Goal: Task Accomplishment & Management: Manage account settings

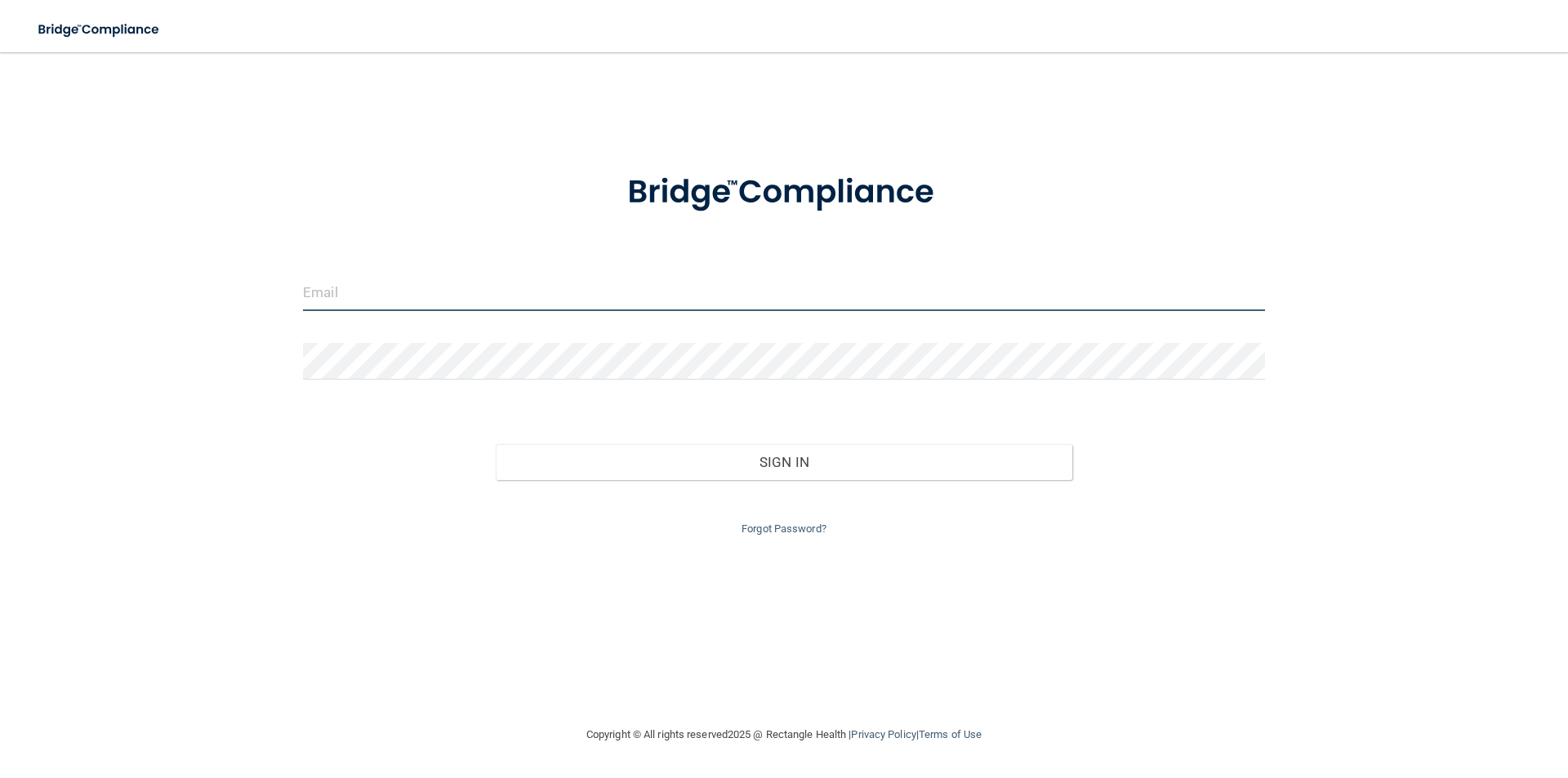
click at [388, 302] on input "email" at bounding box center [784, 293] width 962 height 36
type input "[PERSON_NAME][EMAIL_ADDRESS][DOMAIN_NAME]"
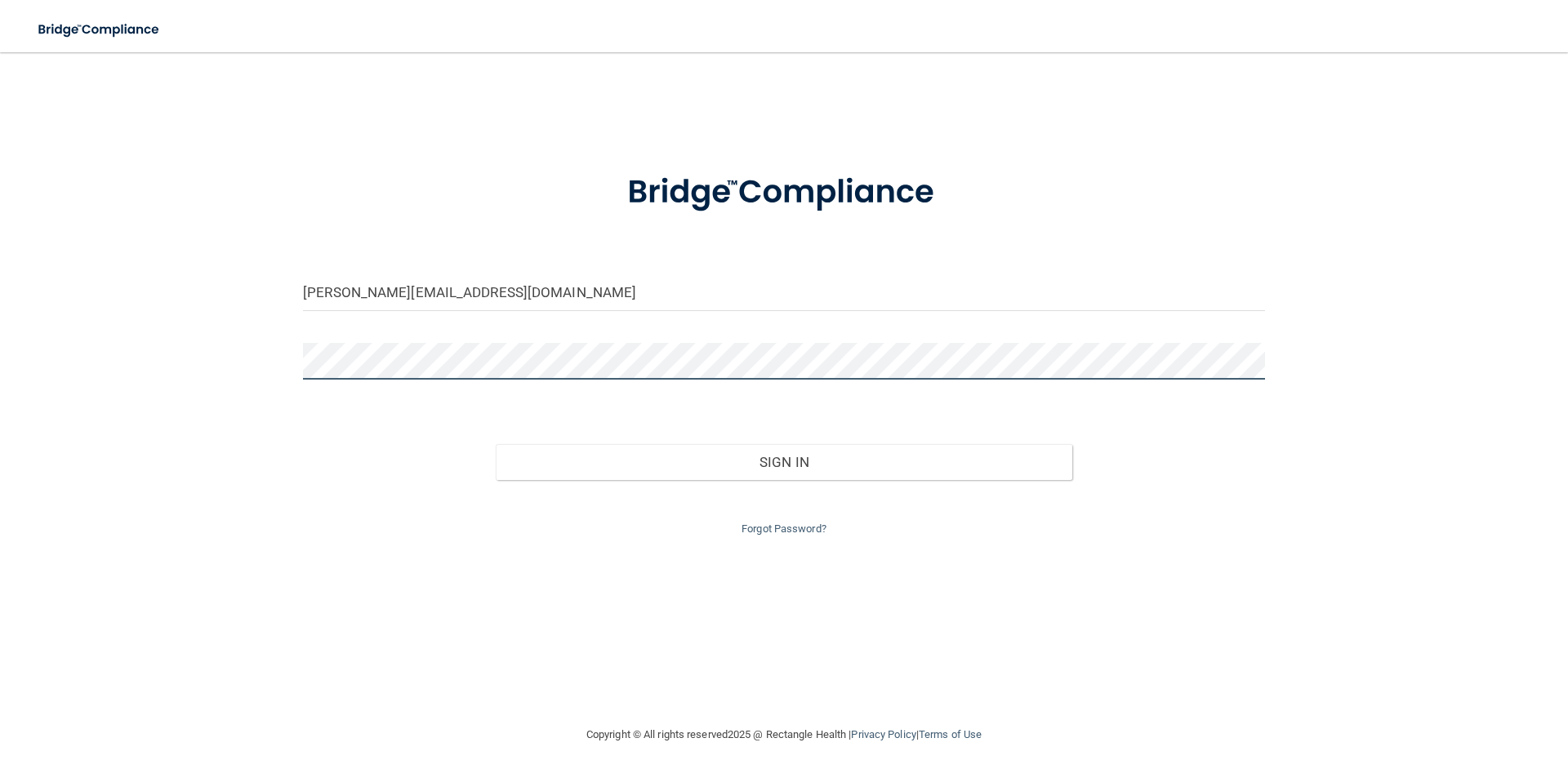
click at [496, 444] on button "Sign In" at bounding box center [784, 462] width 578 height 36
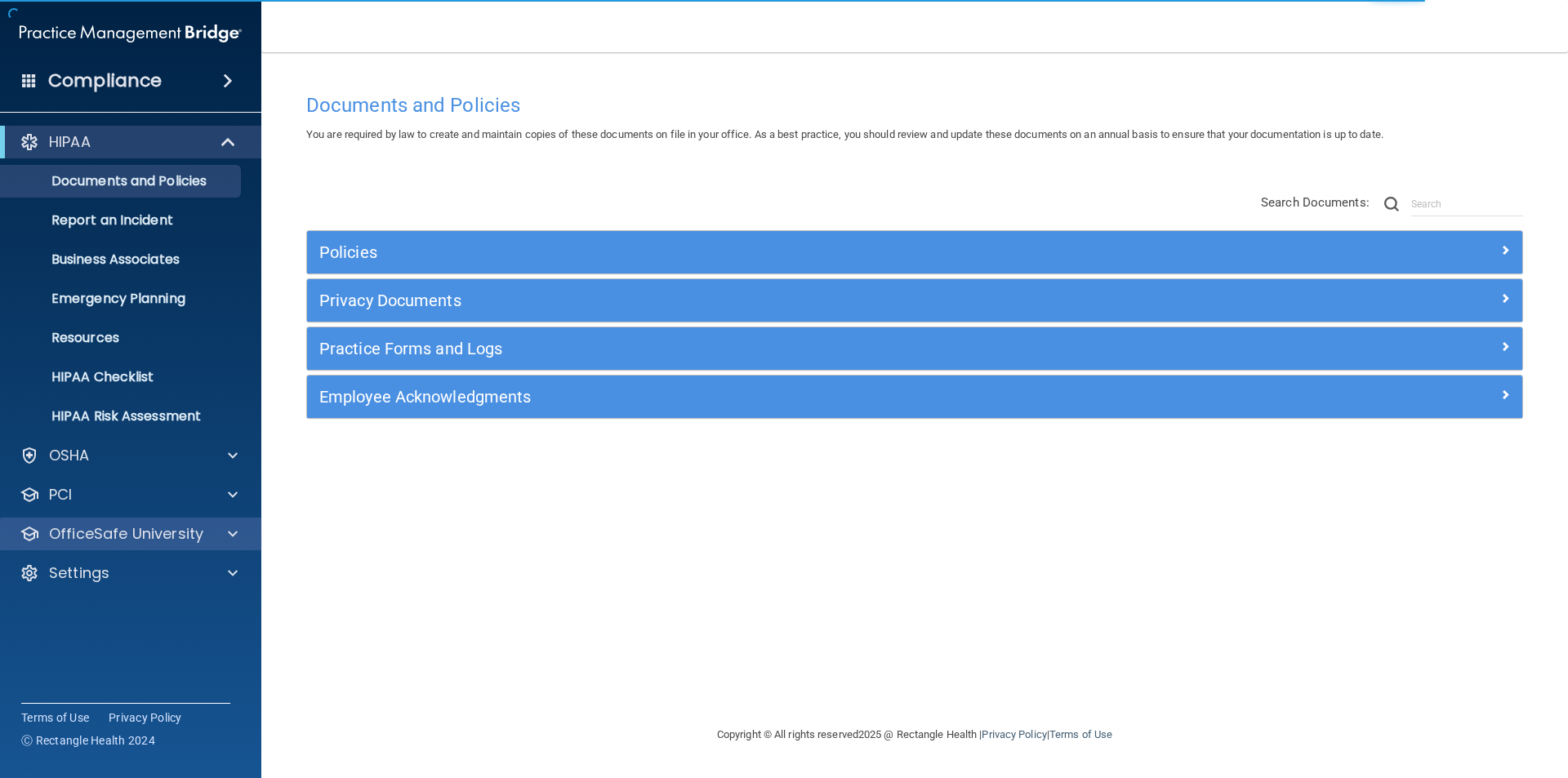
click at [104, 549] on div "OfficeSafe University" at bounding box center [130, 534] width 262 height 33
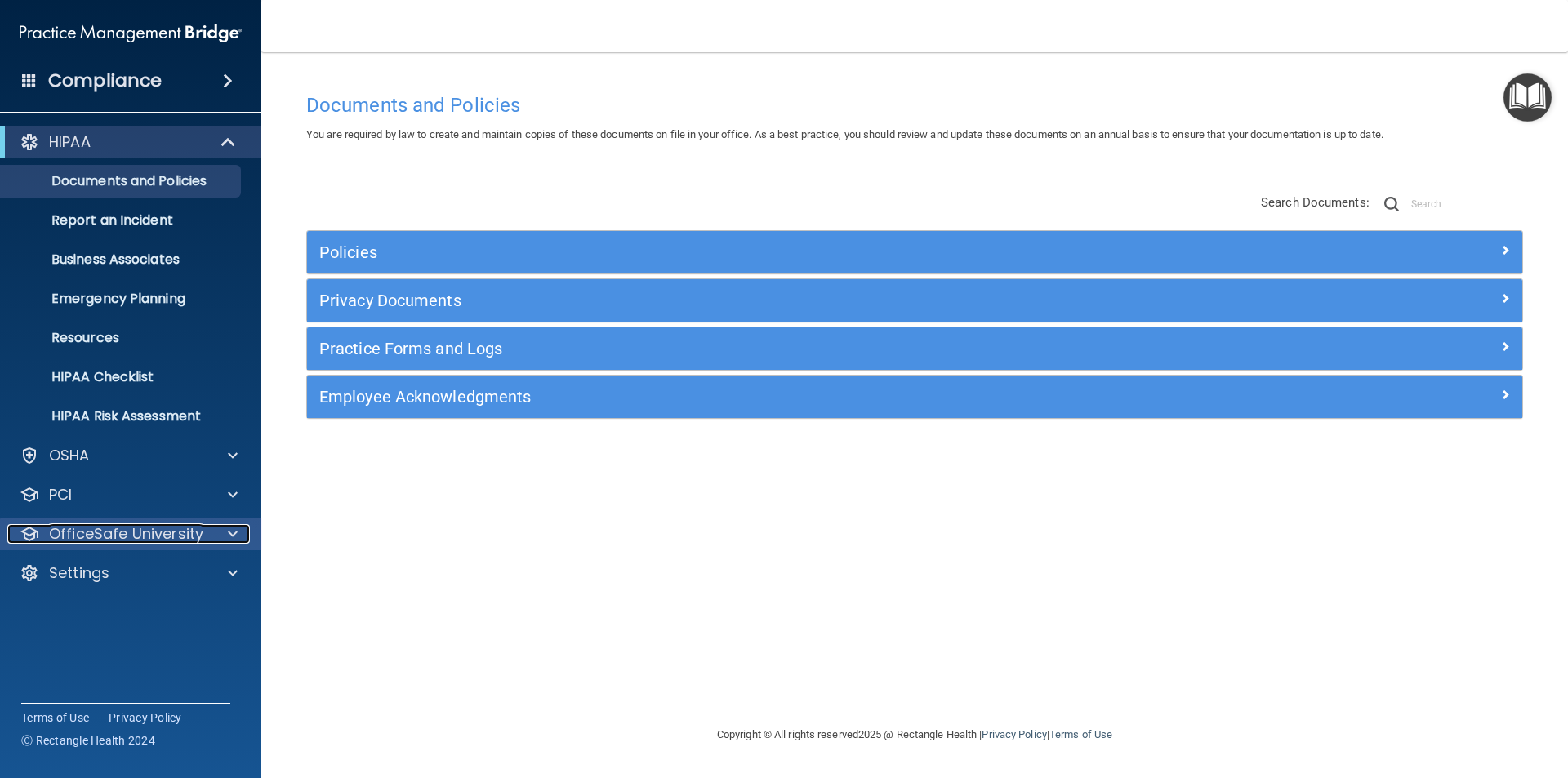
click at [214, 538] on div at bounding box center [230, 534] width 41 height 20
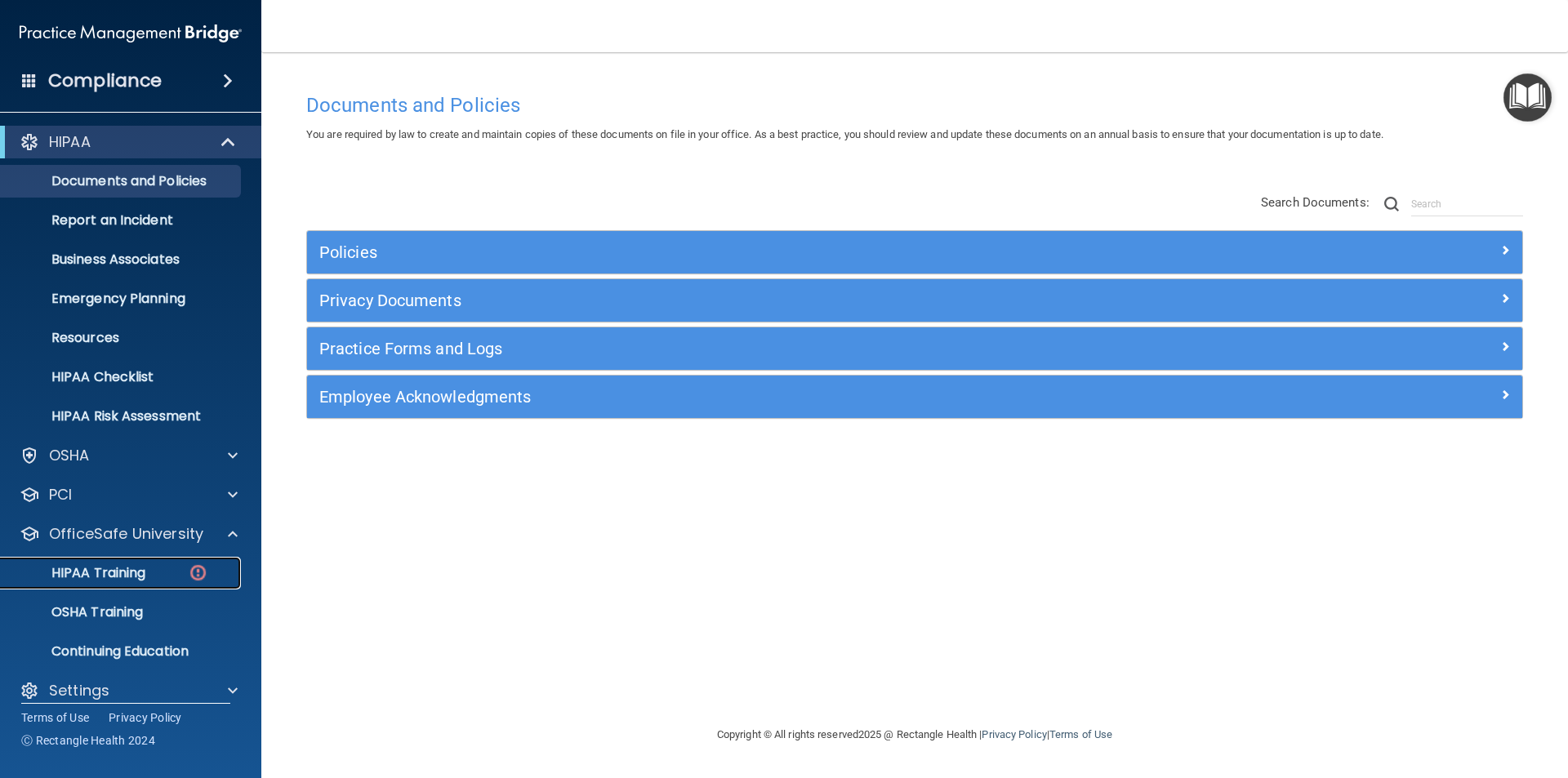
click at [123, 572] on p "HIPAA Training" at bounding box center [77, 574] width 135 height 17
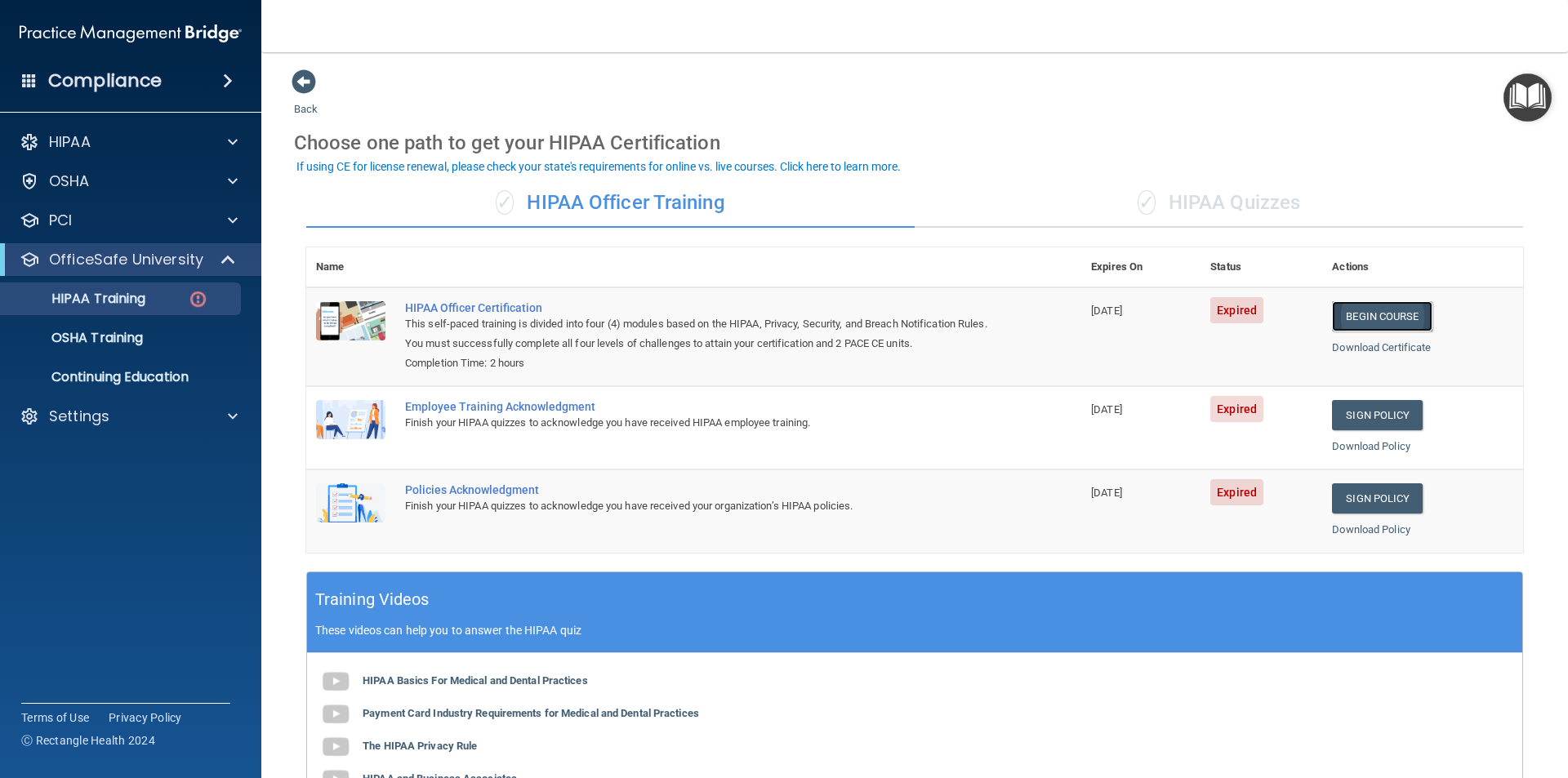
click at [1388, 321] on link "Begin Course" at bounding box center [1382, 316] width 100 height 30
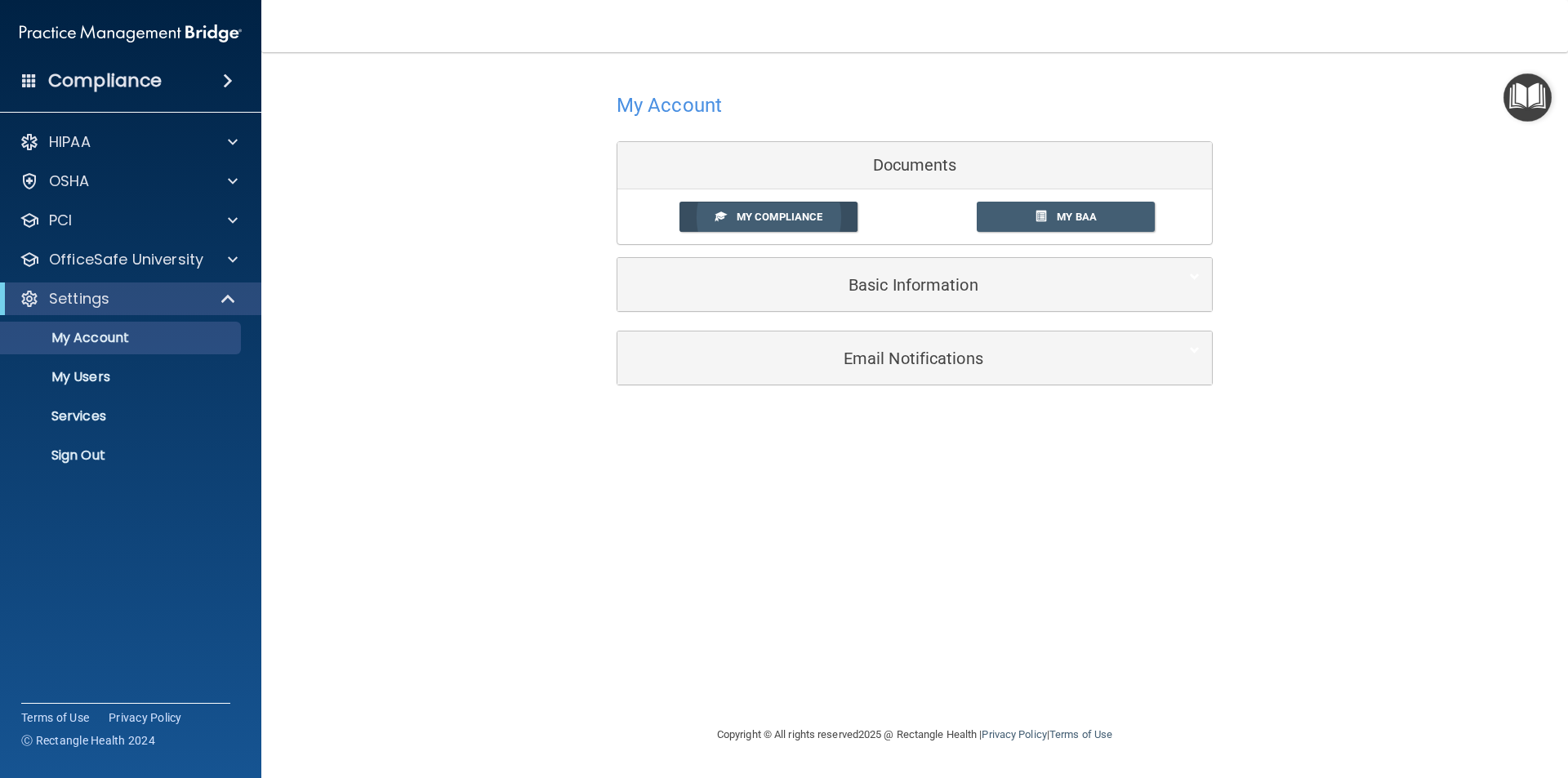
click at [784, 210] on link "My Compliance" at bounding box center [769, 217] width 179 height 30
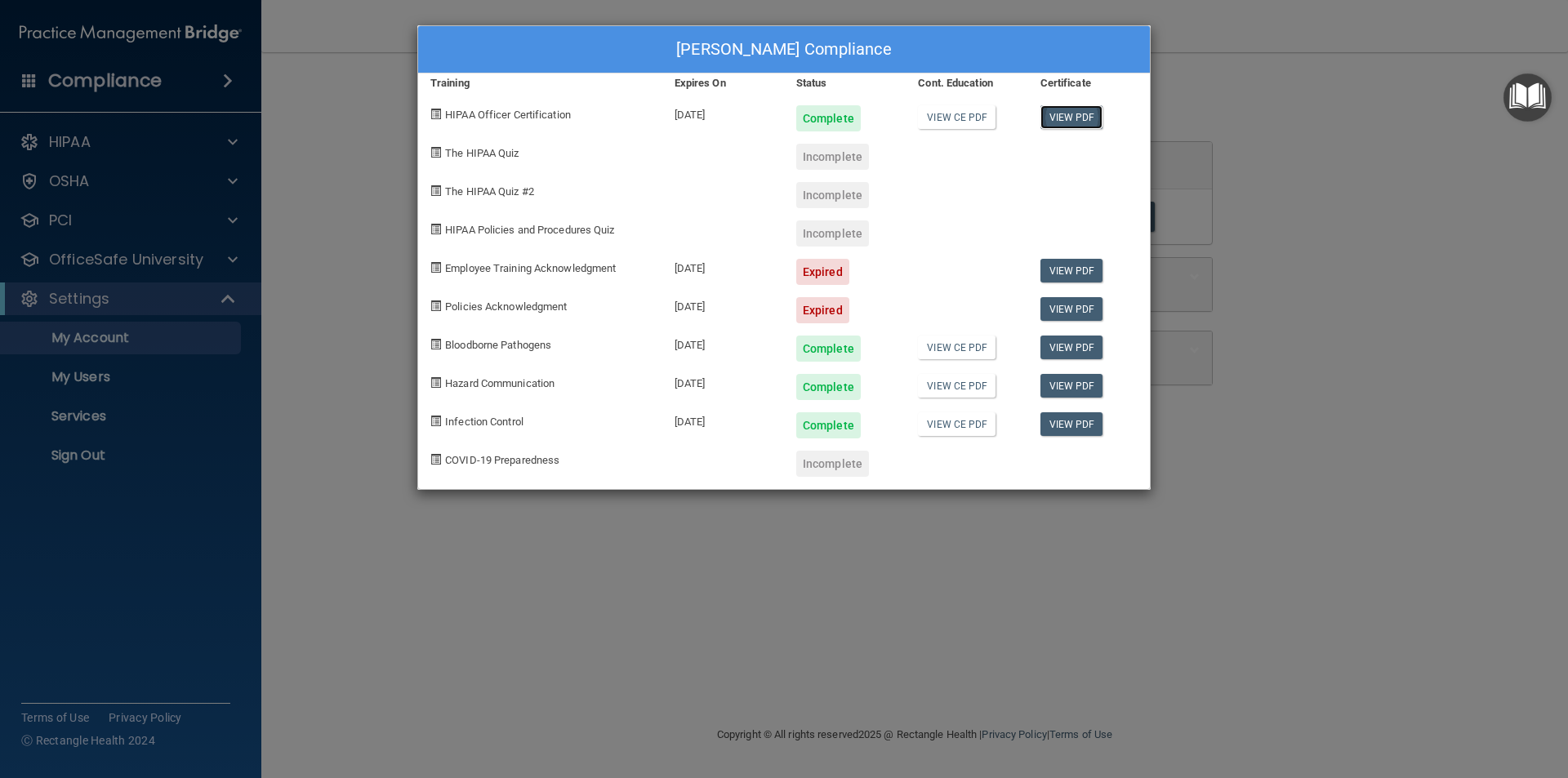
click at [1083, 116] on link "View PDF" at bounding box center [1072, 116] width 63 height 23
click at [431, 268] on span at bounding box center [435, 266] width 10 height 10
click at [440, 266] on span at bounding box center [435, 266] width 10 height 10
drag, startPoint x: 440, startPoint y: 458, endPoint x: 455, endPoint y: 457, distance: 15.0
click at [439, 459] on span at bounding box center [435, 458] width 10 height 10
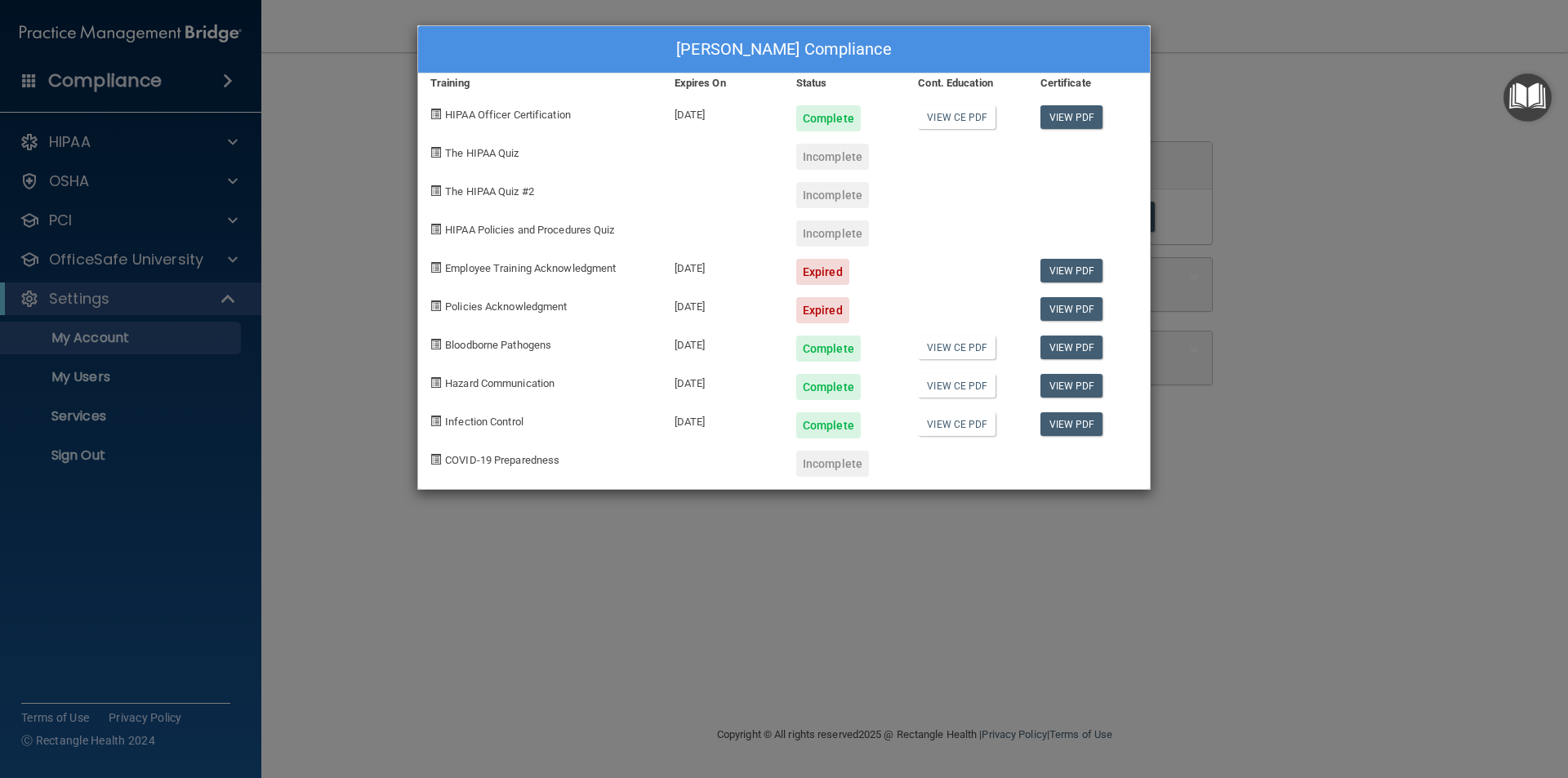
click at [285, 270] on div "Alicia Wallace's Compliance Training Expires On Status Cont. Education Certific…" at bounding box center [784, 389] width 1568 height 778
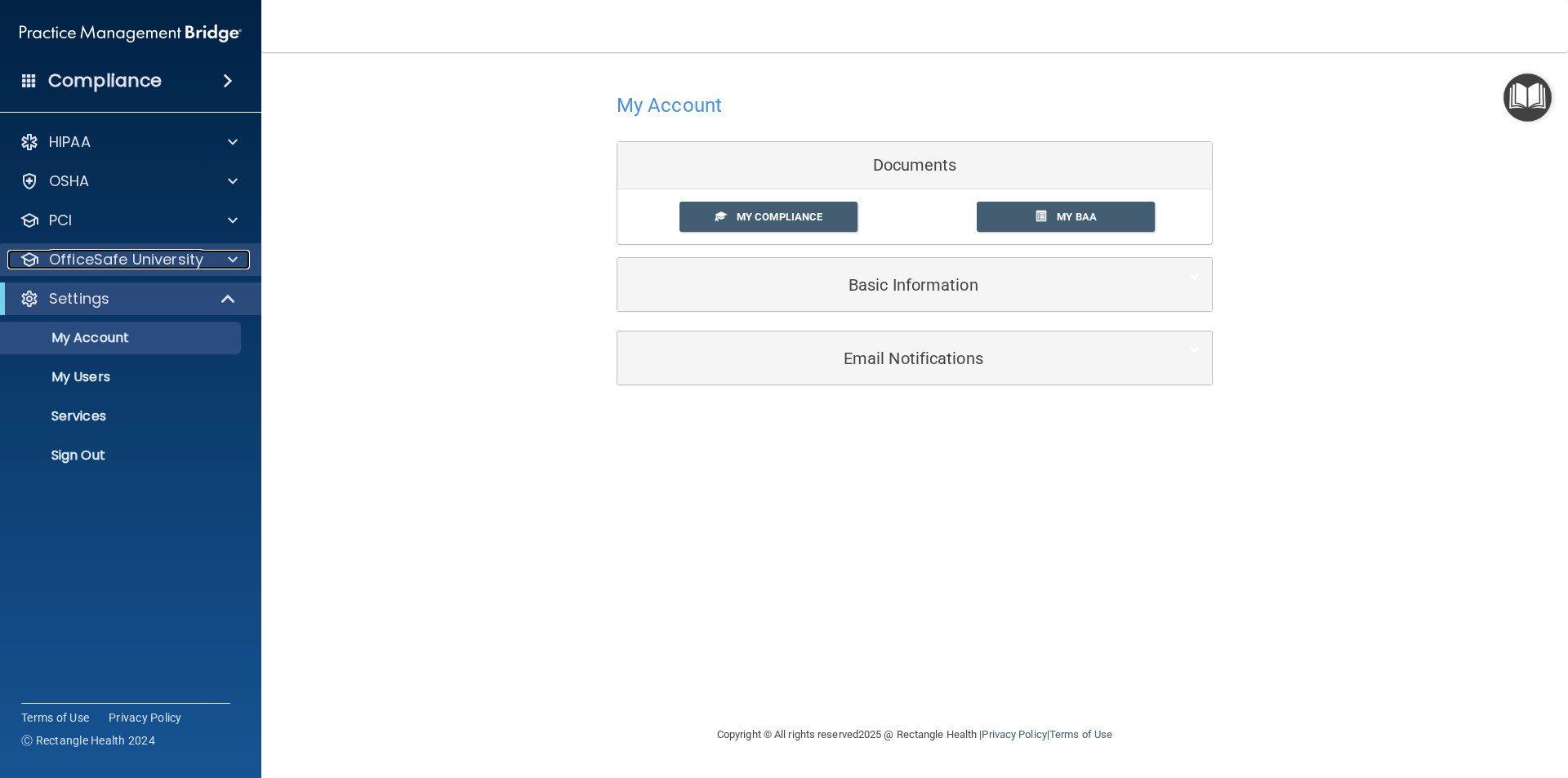
click at [178, 252] on p "OfficeSafe University" at bounding box center [127, 259] width 155 height 20
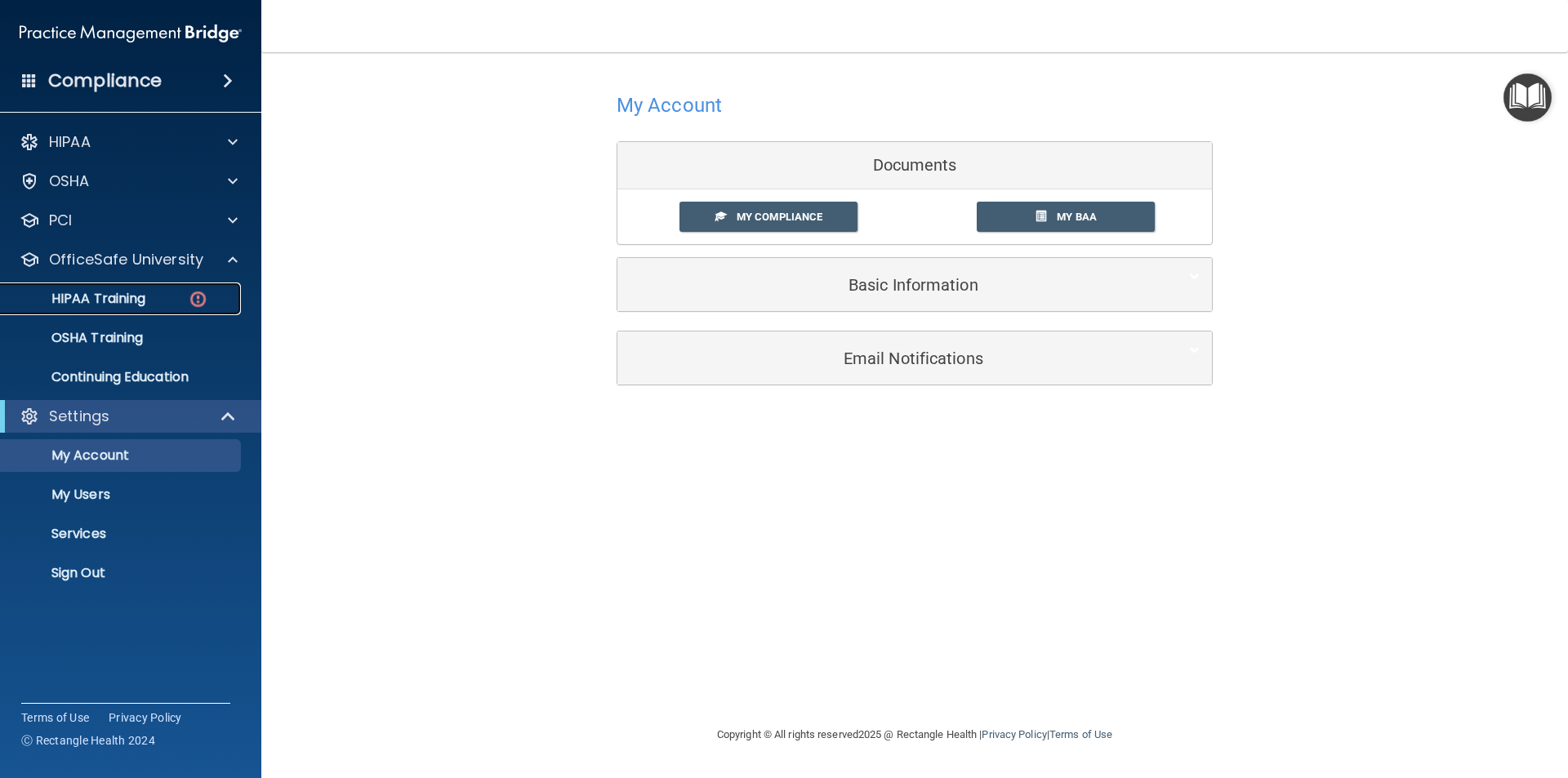
click at [150, 296] on div "HIPAA Training" at bounding box center [121, 299] width 223 height 17
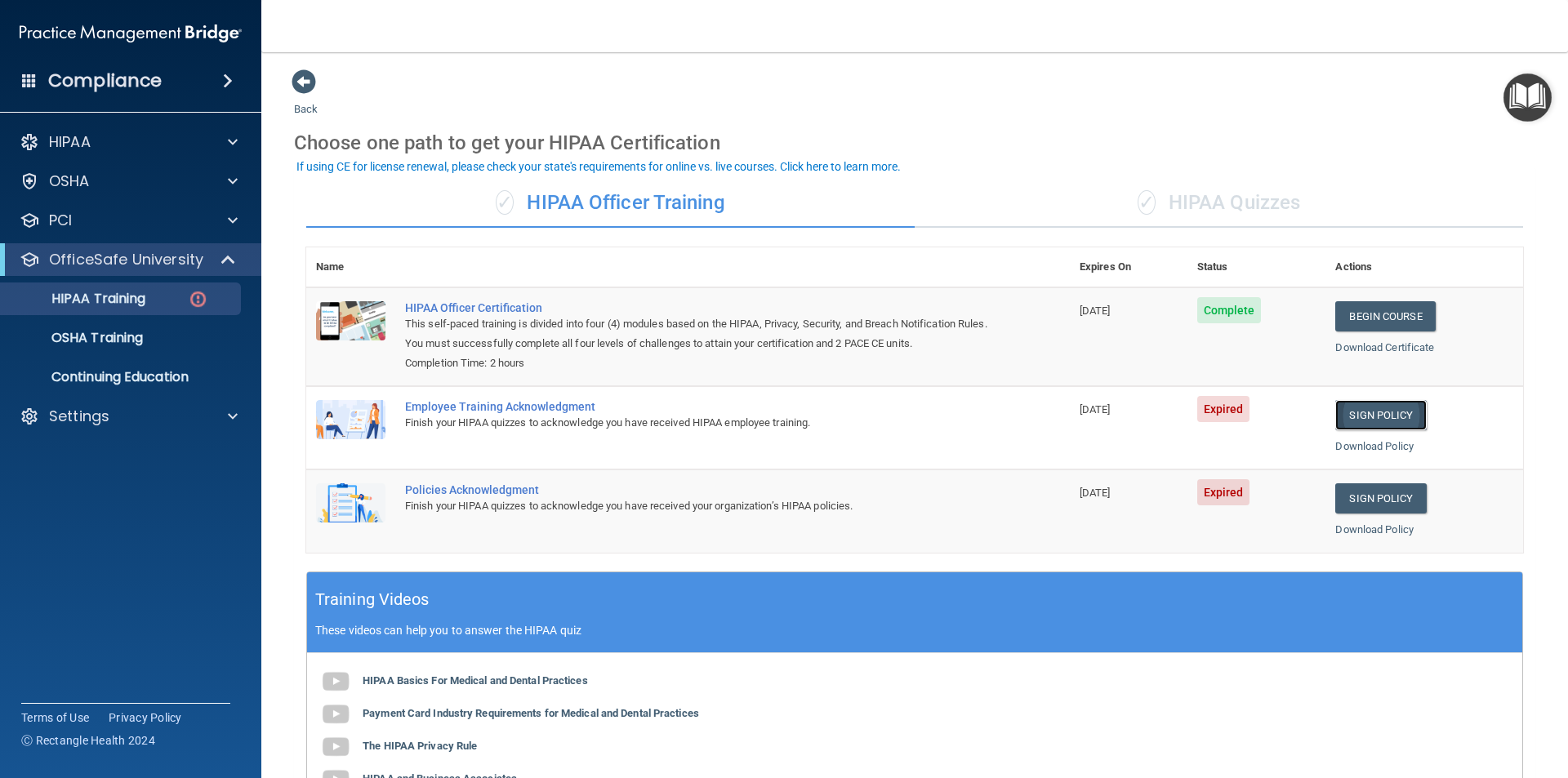
click at [1387, 421] on link "Sign Policy" at bounding box center [1380, 416] width 90 height 30
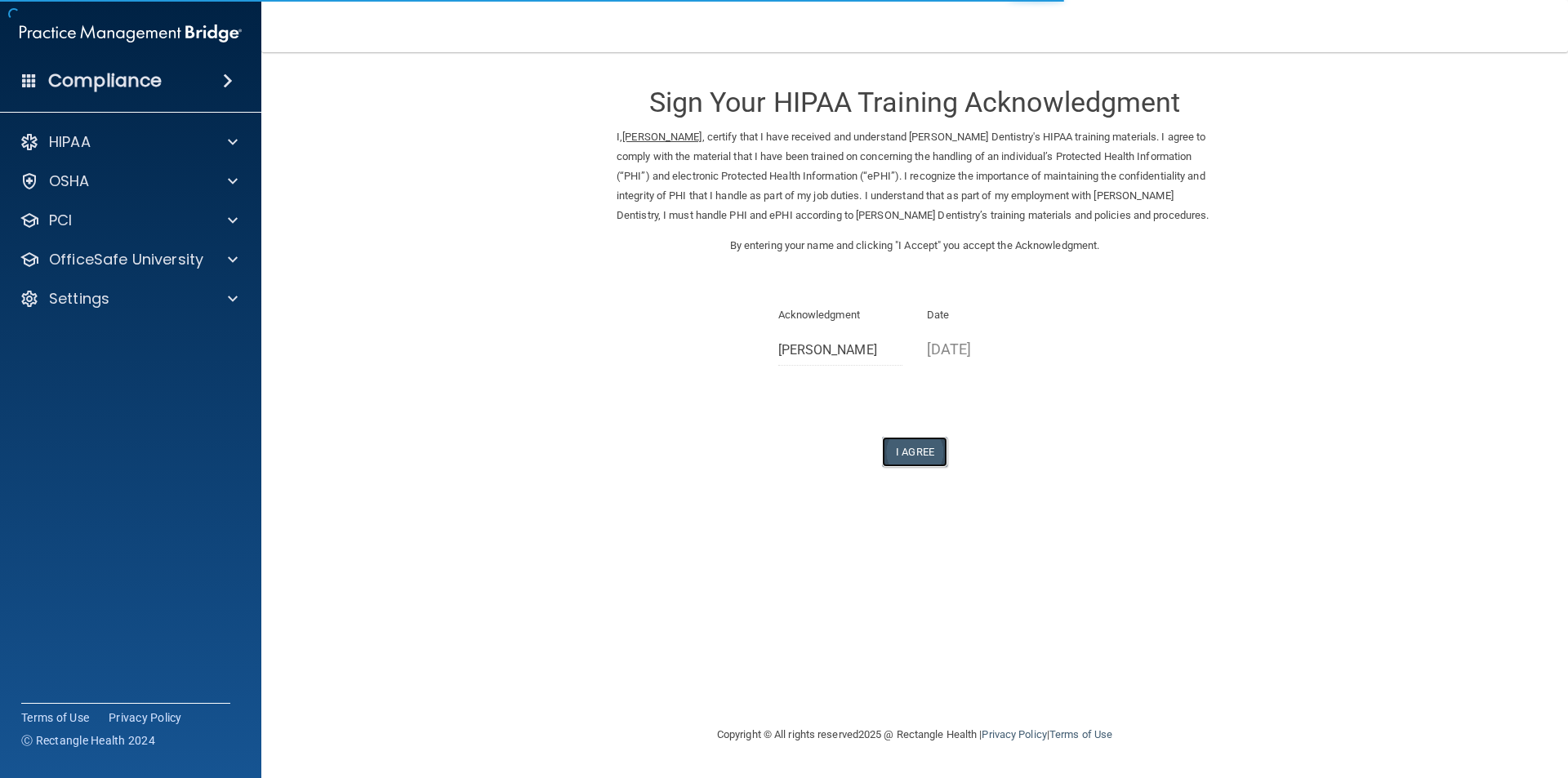
click at [909, 457] on button "I Agree" at bounding box center [915, 452] width 65 height 30
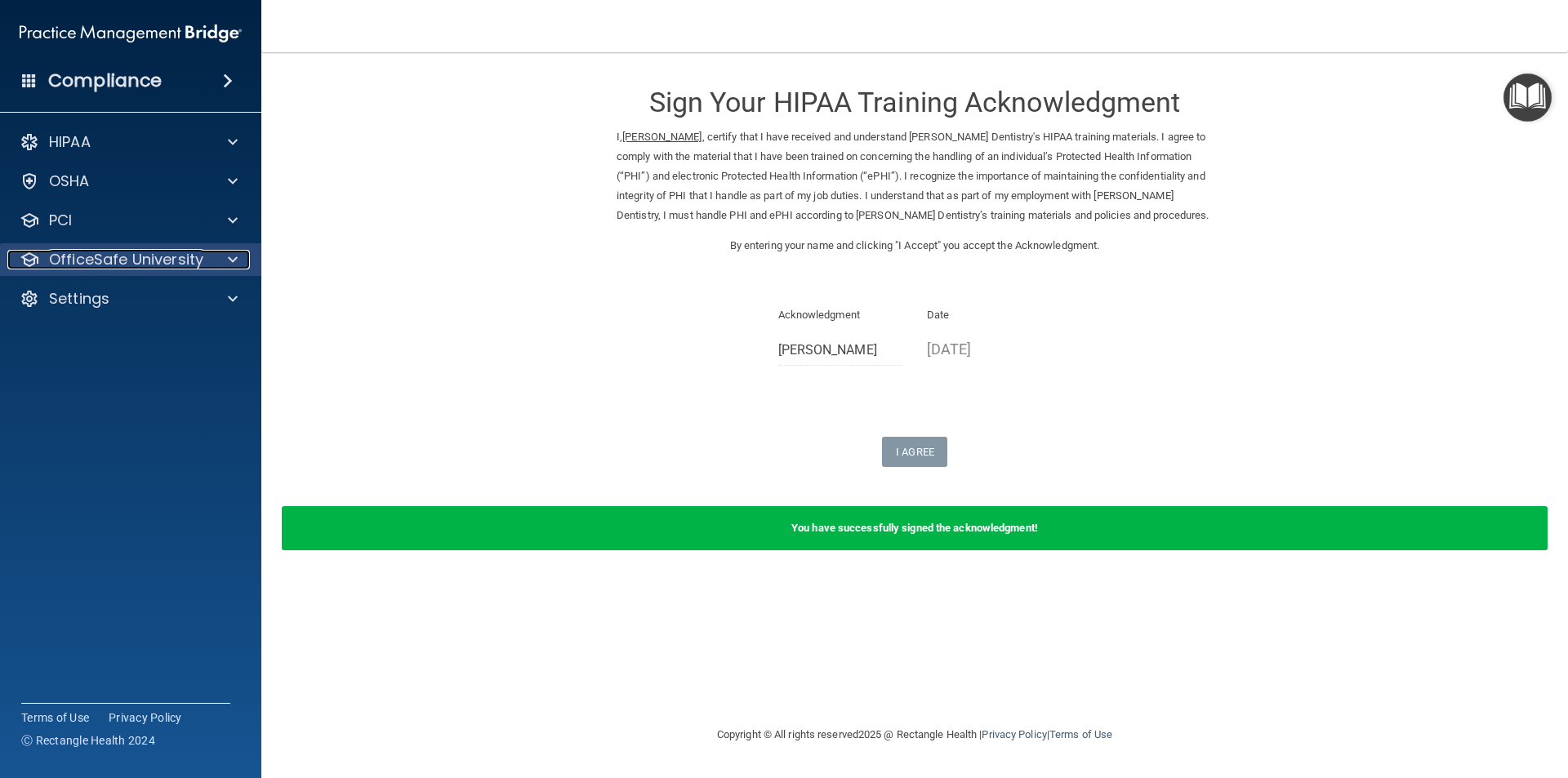
click at [112, 261] on p "OfficeSafe University" at bounding box center [127, 259] width 155 height 20
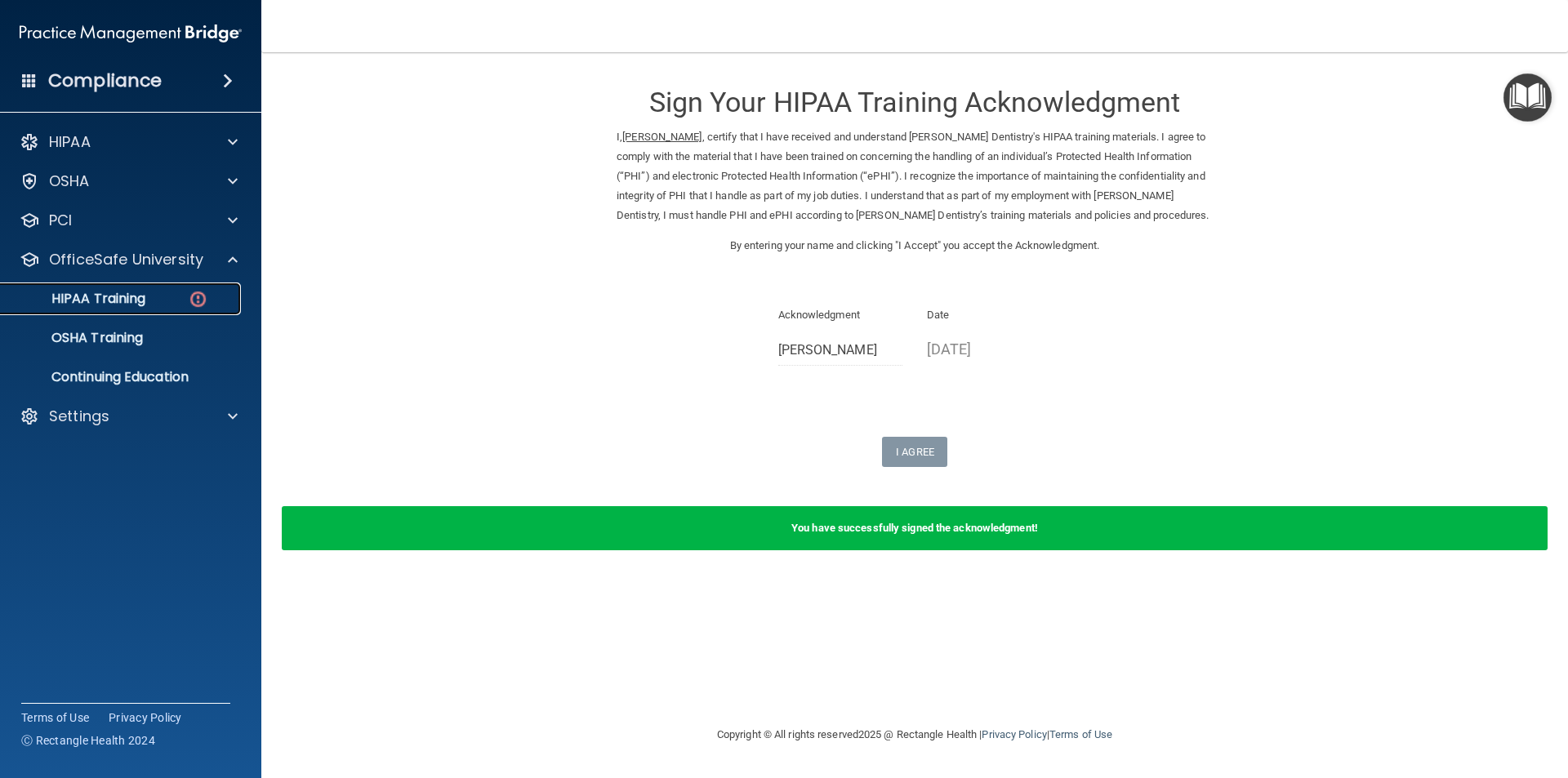
click at [116, 309] on link "HIPAA Training" at bounding box center [112, 298] width 257 height 33
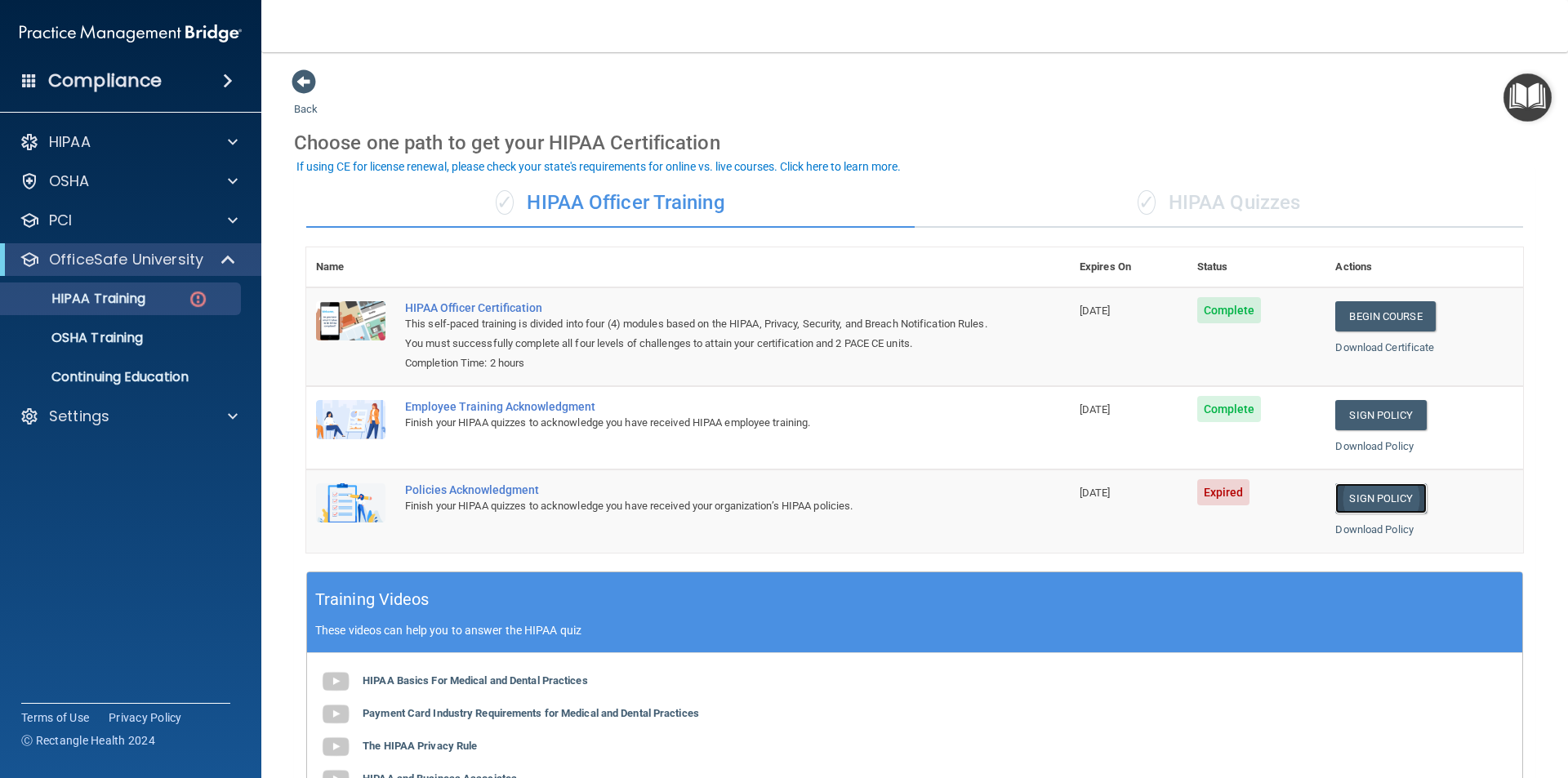
click at [1383, 501] on link "Sign Policy" at bounding box center [1380, 498] width 90 height 30
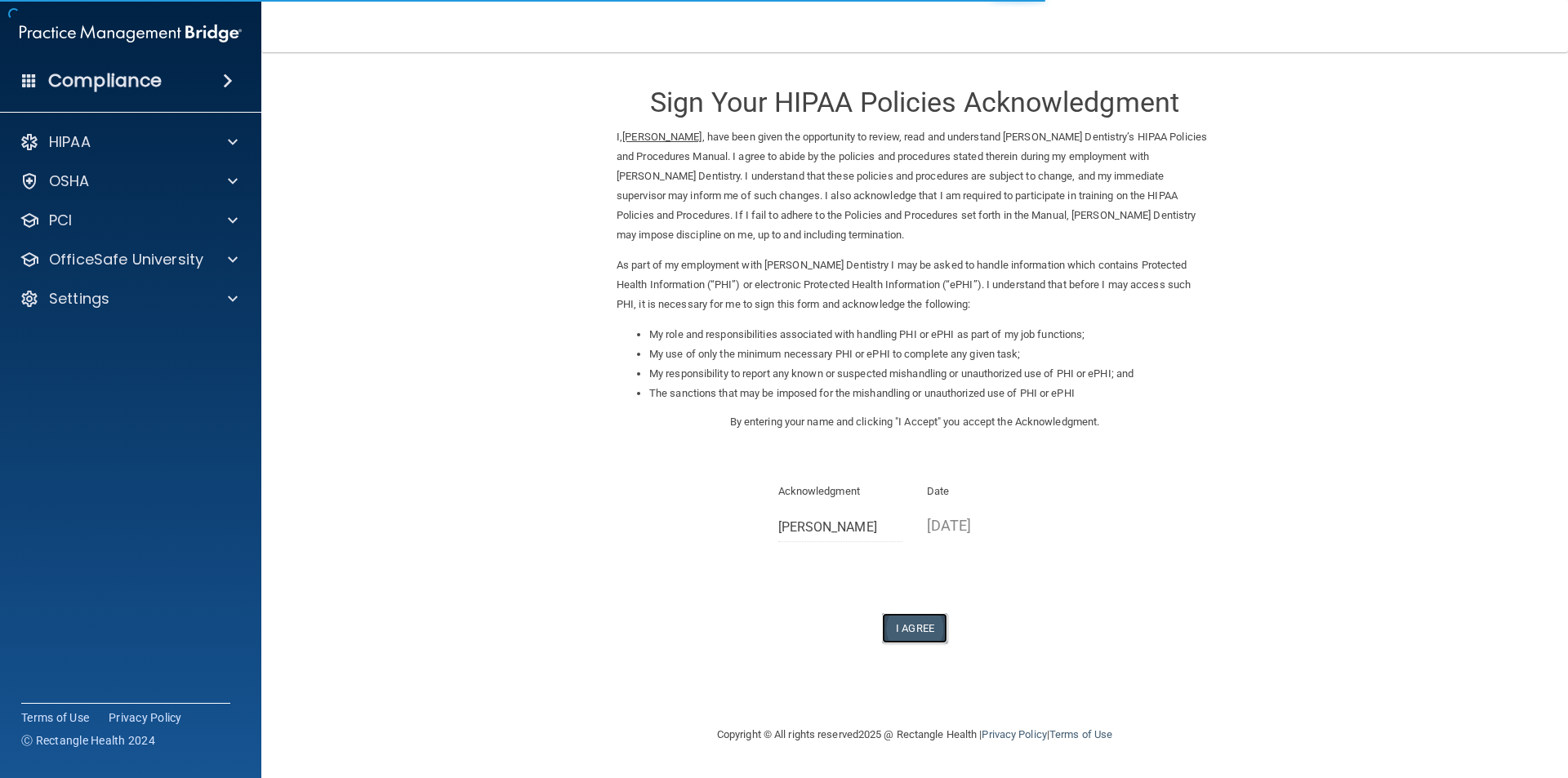
drag, startPoint x: 924, startPoint y: 626, endPoint x: 891, endPoint y: 633, distance: 33.7
click at [924, 627] on button "I Agree" at bounding box center [915, 628] width 65 height 30
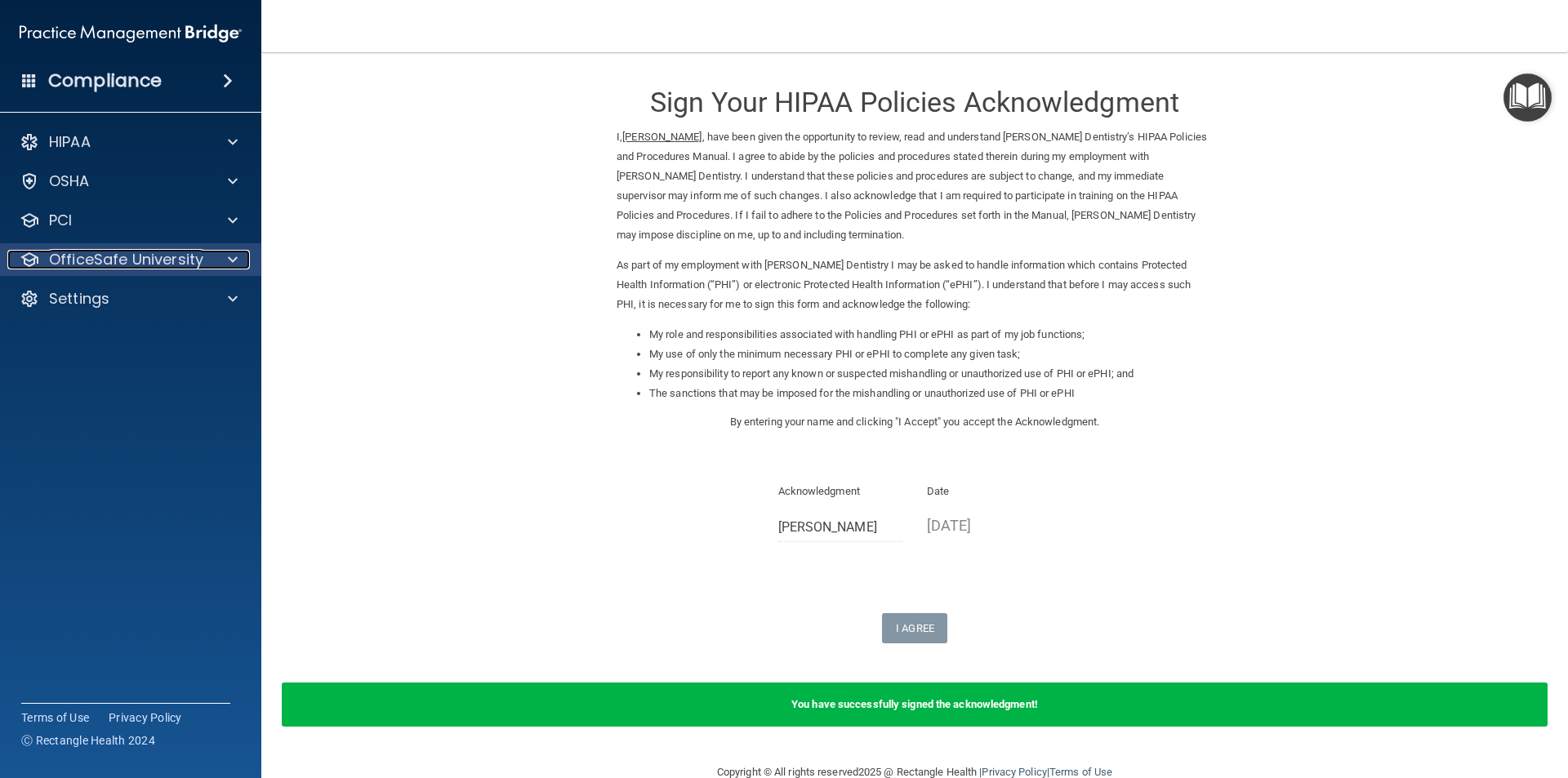
click at [102, 261] on p "OfficeSafe University" at bounding box center [127, 259] width 155 height 20
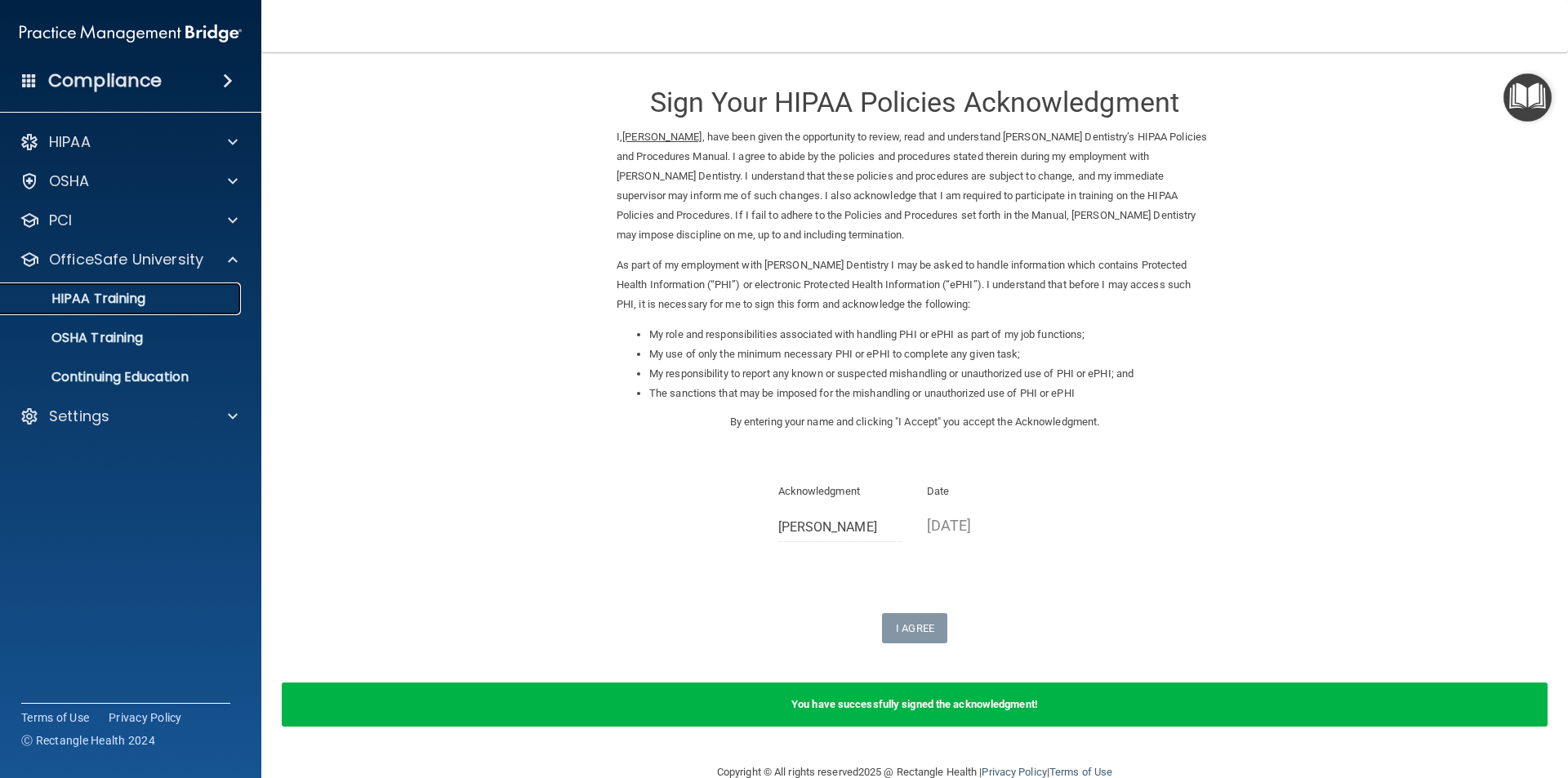
click at [120, 293] on p "HIPAA Training" at bounding box center [77, 299] width 135 height 17
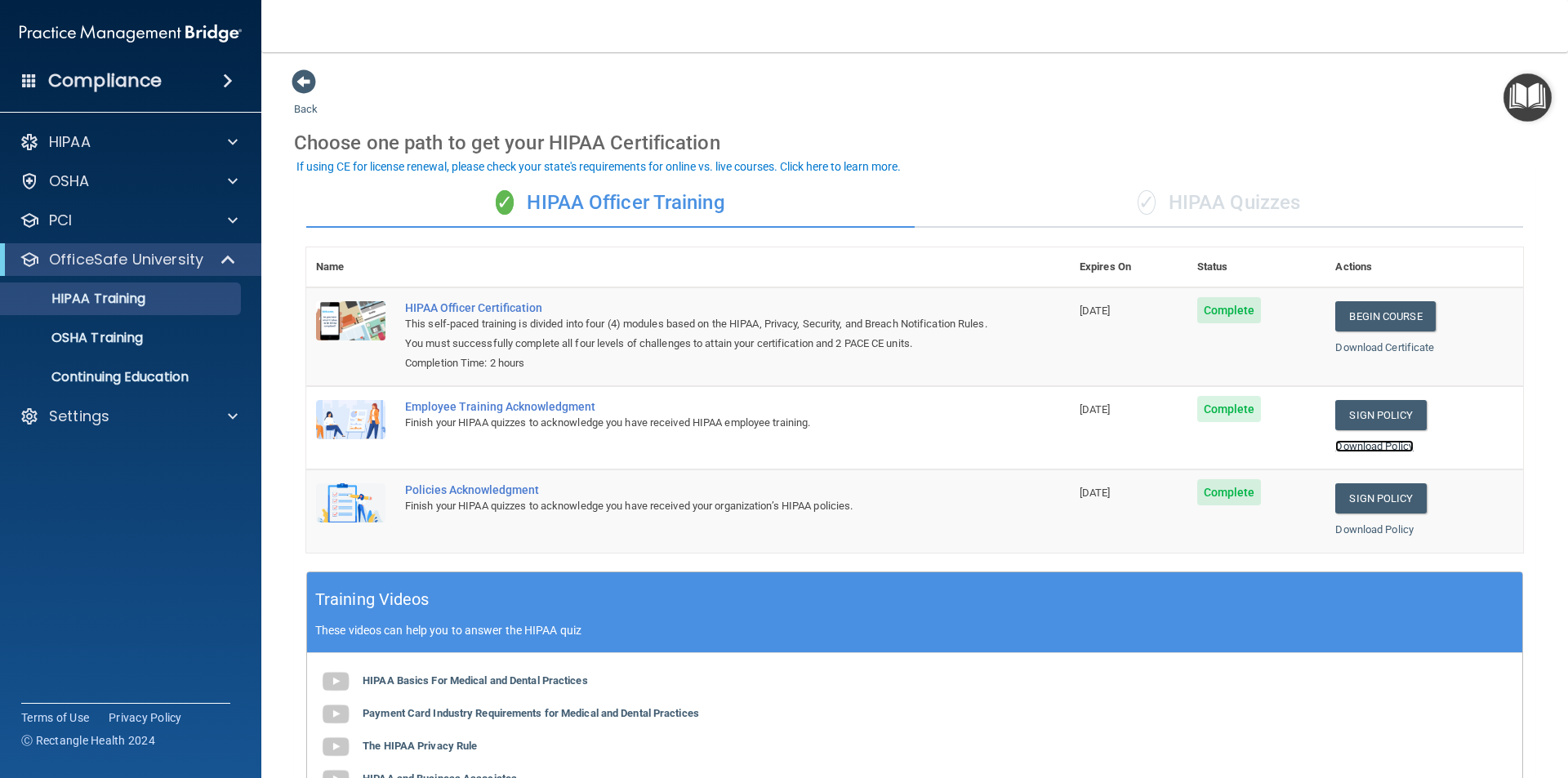
click at [1376, 451] on link "Download Policy" at bounding box center [1374, 446] width 78 height 12
click at [1338, 536] on link "Download Policy" at bounding box center [1374, 529] width 78 height 12
click at [145, 348] on link "OSHA Training" at bounding box center [112, 337] width 257 height 33
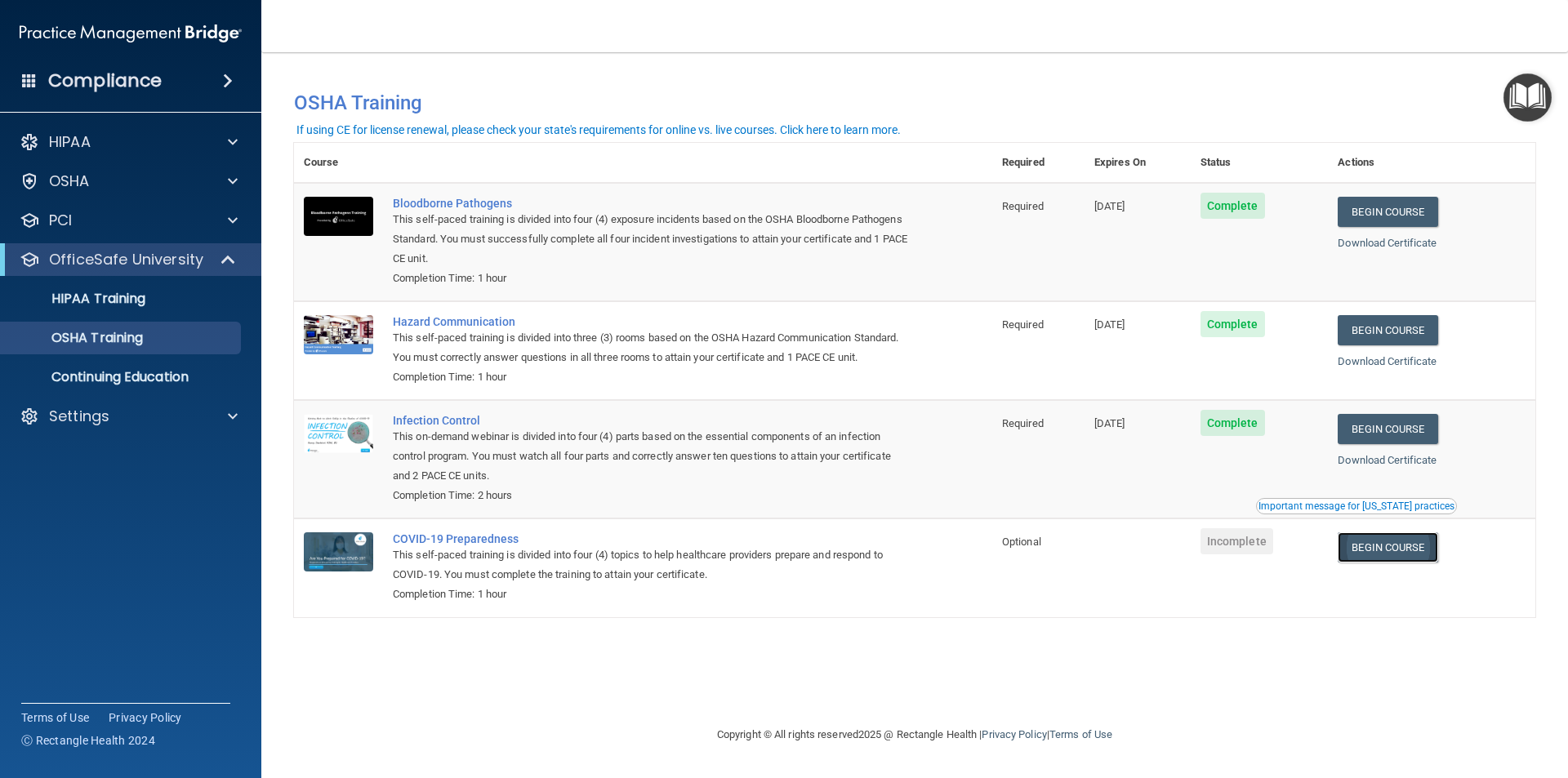
click at [1374, 556] on link "Begin Course" at bounding box center [1387, 548] width 100 height 30
click at [93, 415] on p "Settings" at bounding box center [79, 416] width 61 height 20
click at [96, 490] on p "My Users" at bounding box center [121, 495] width 223 height 17
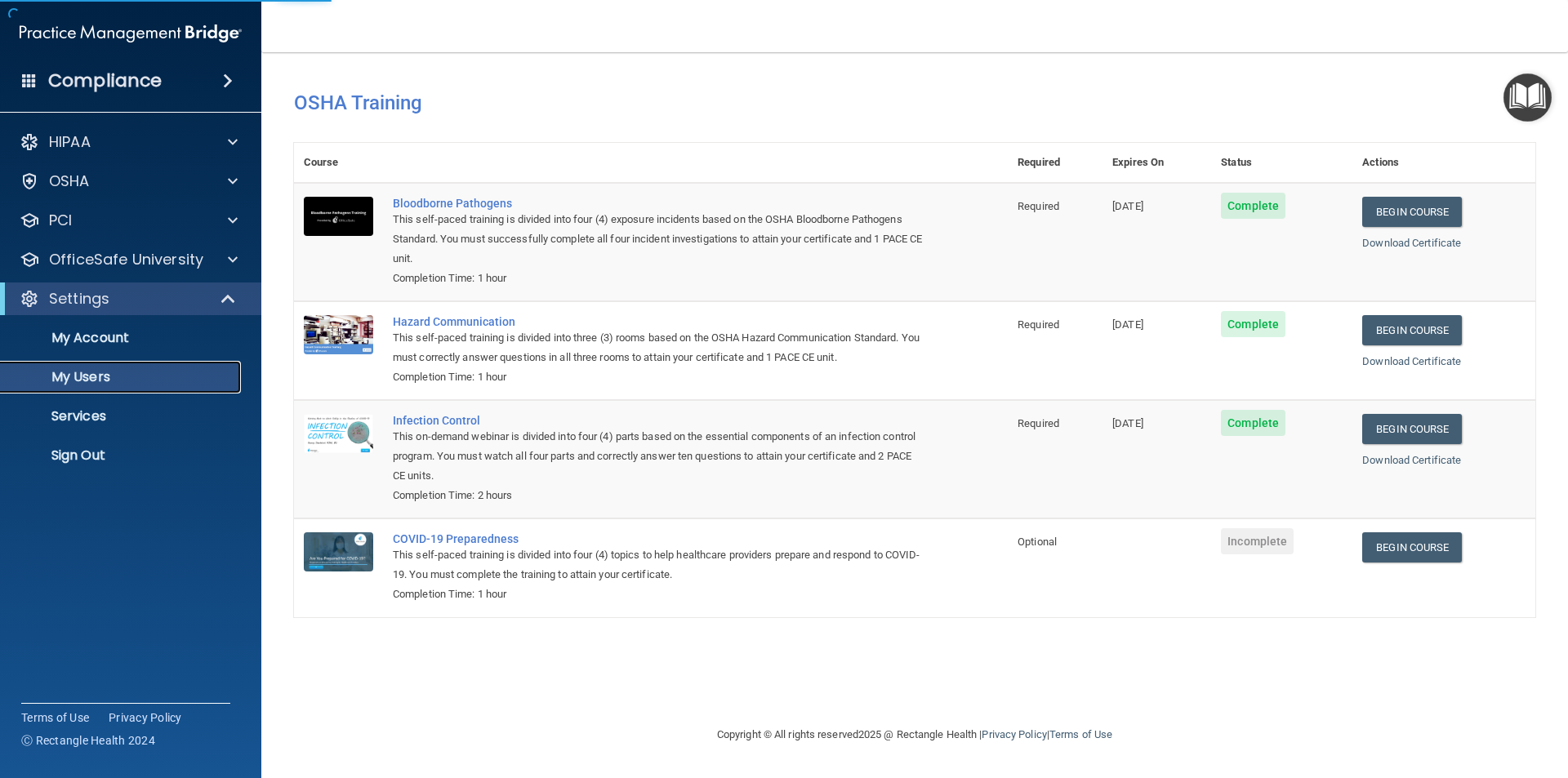
select select "20"
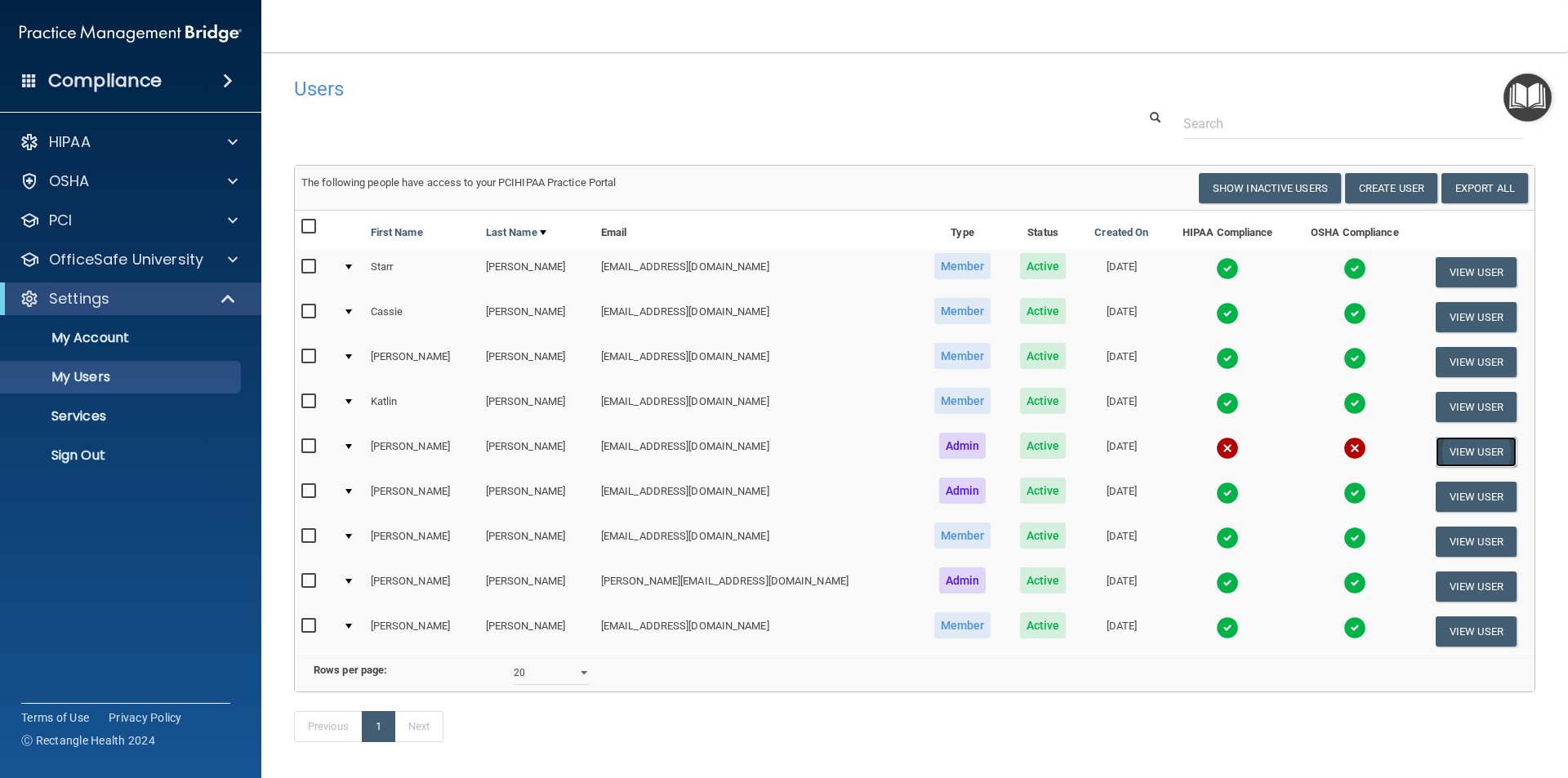
click at [1455, 453] on button "View User" at bounding box center [1476, 452] width 81 height 30
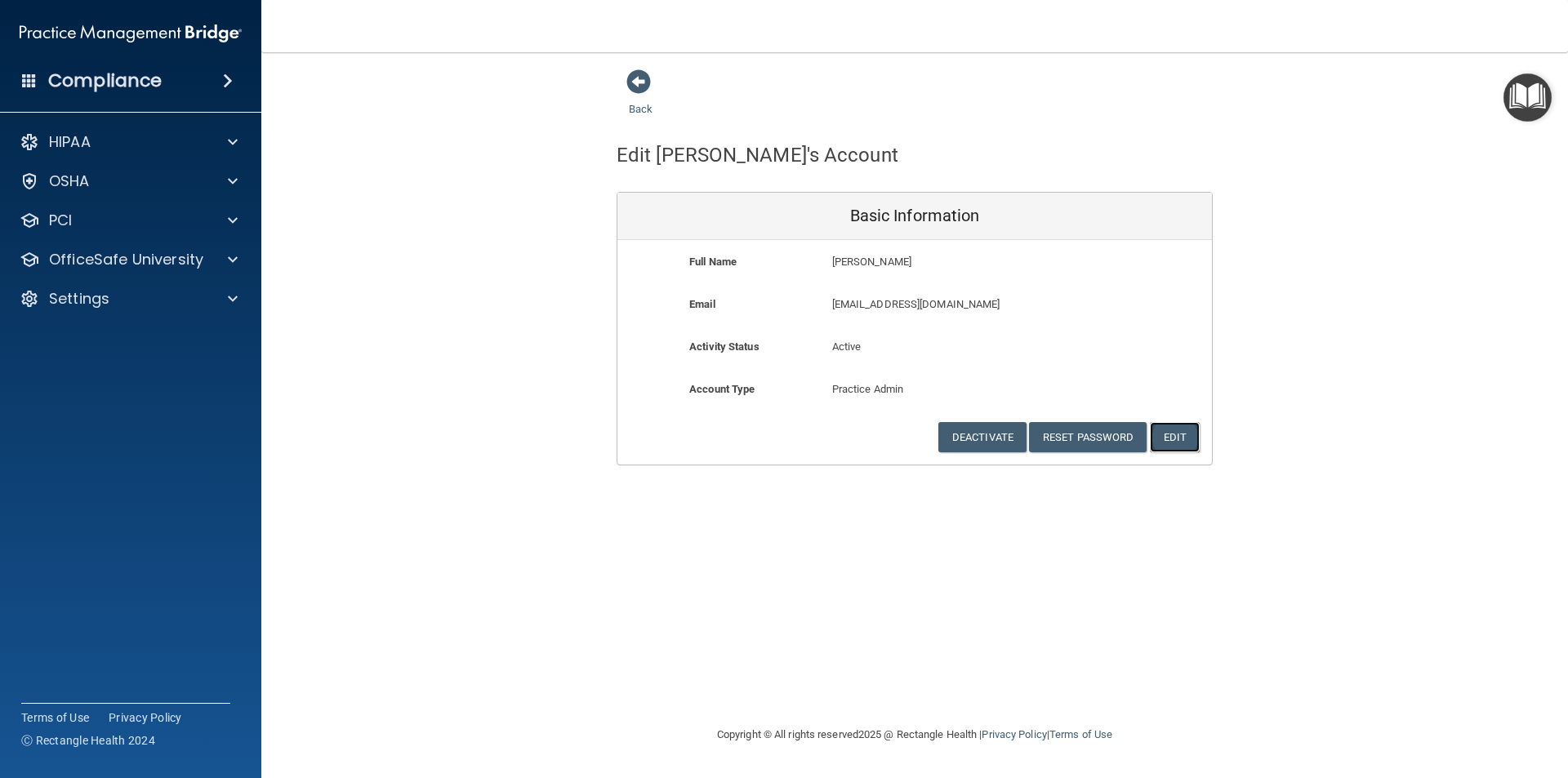
click at [1177, 441] on button "Edit" at bounding box center [1174, 437] width 49 height 30
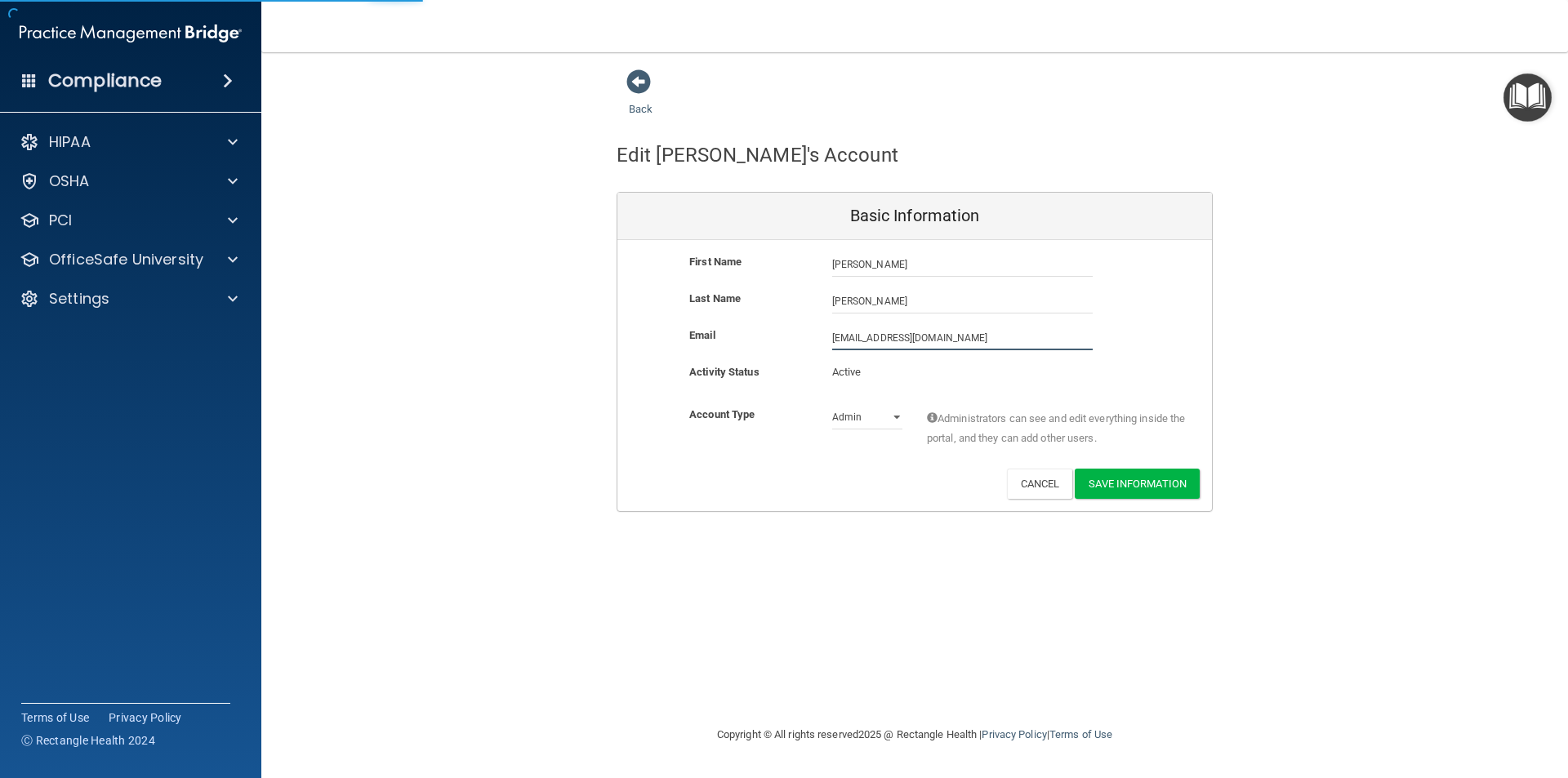
drag, startPoint x: 963, startPoint y: 339, endPoint x: 825, endPoint y: 341, distance: 138.0
click at [825, 341] on div "justinrussodds@gmail.com justinrussodds@gmail.com" at bounding box center [962, 338] width 285 height 24
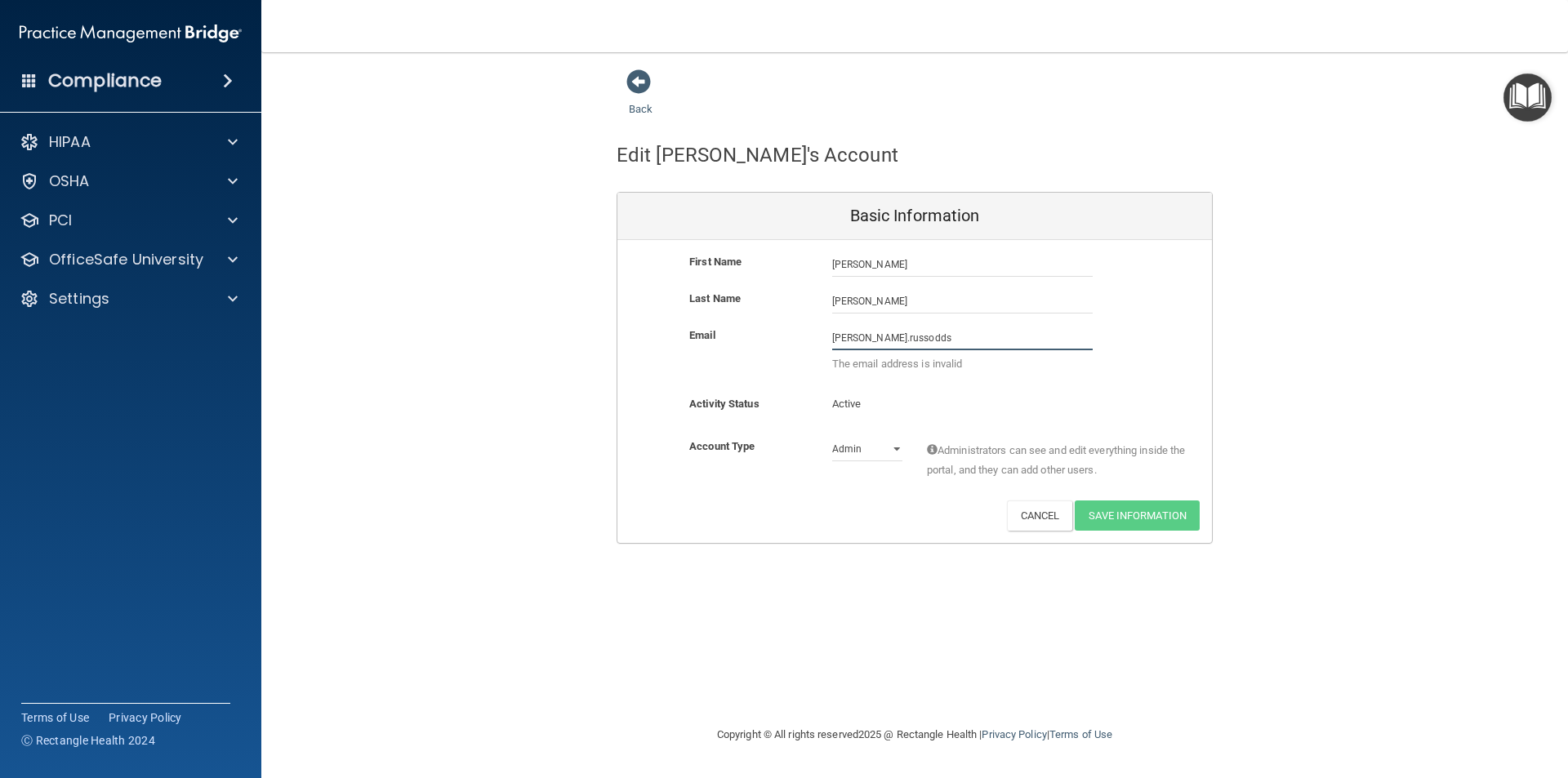
type input "alicia.russodds@gmail.com"
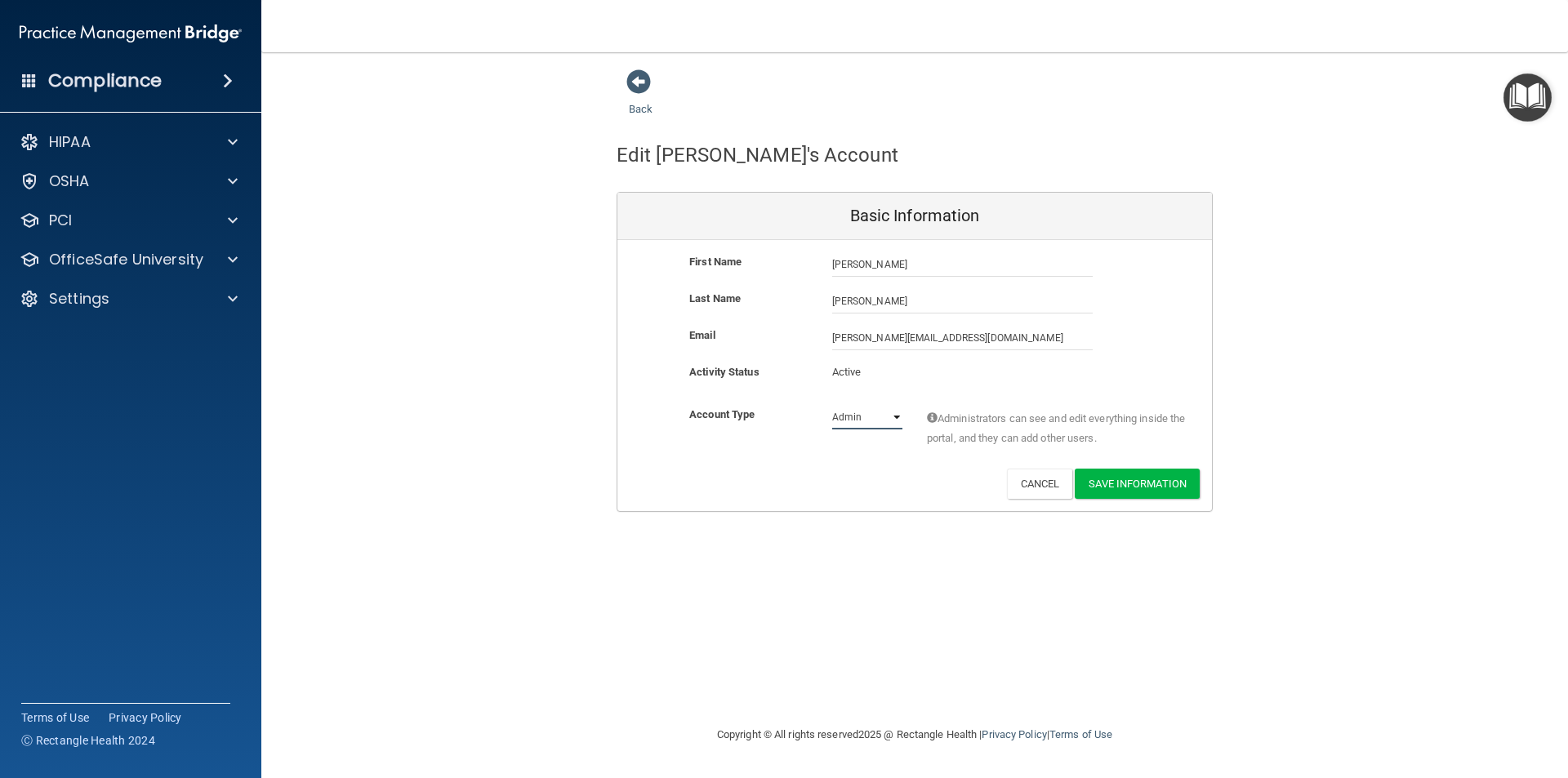
click at [899, 419] on select "Admin Member" at bounding box center [866, 417] width 70 height 24
click at [832, 405] on select "Admin Member" at bounding box center [866, 417] width 70 height 24
click at [1133, 481] on button "Save Information" at bounding box center [1138, 484] width 125 height 30
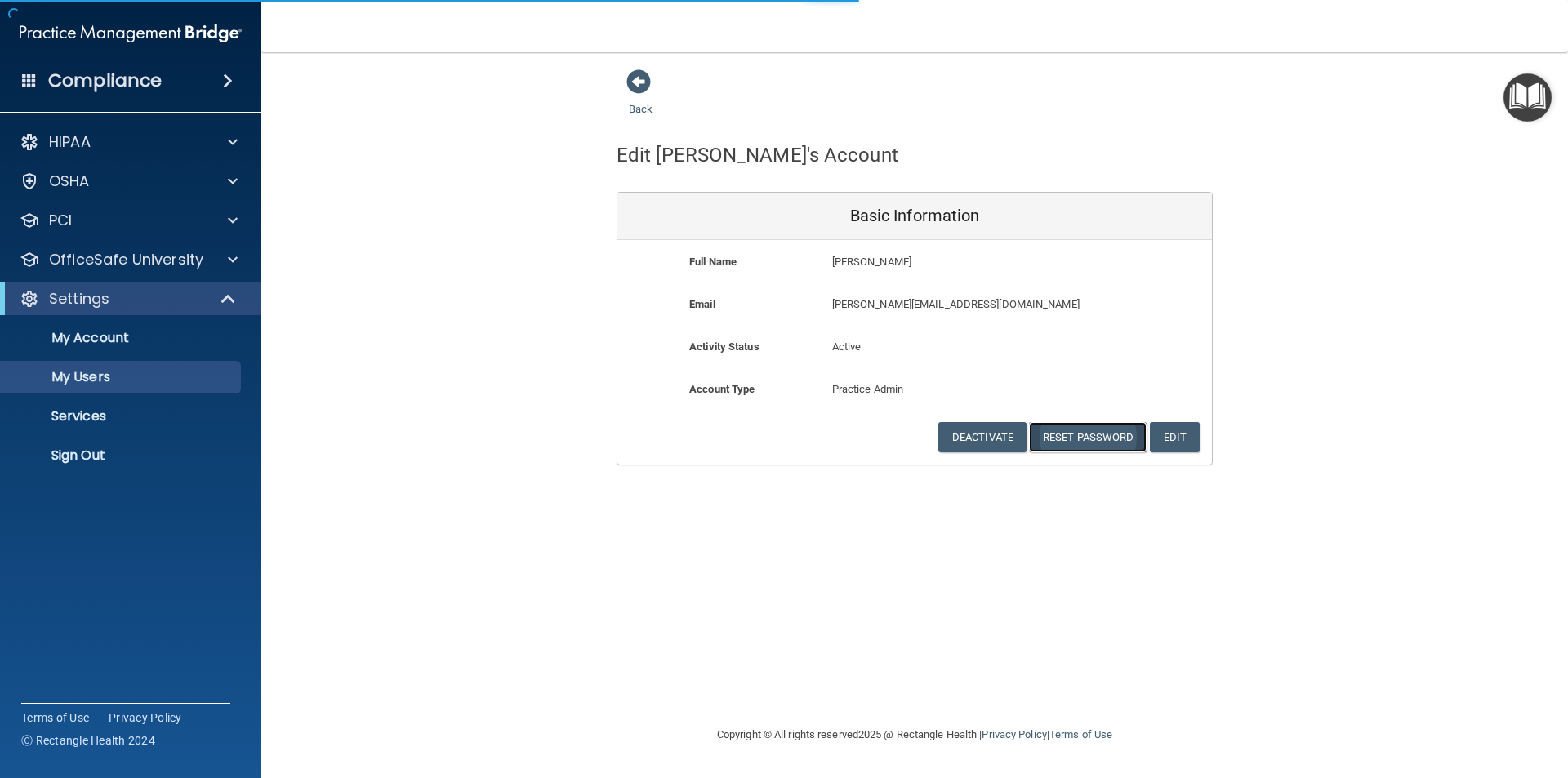
click at [1094, 442] on button "Reset Password" at bounding box center [1088, 437] width 117 height 30
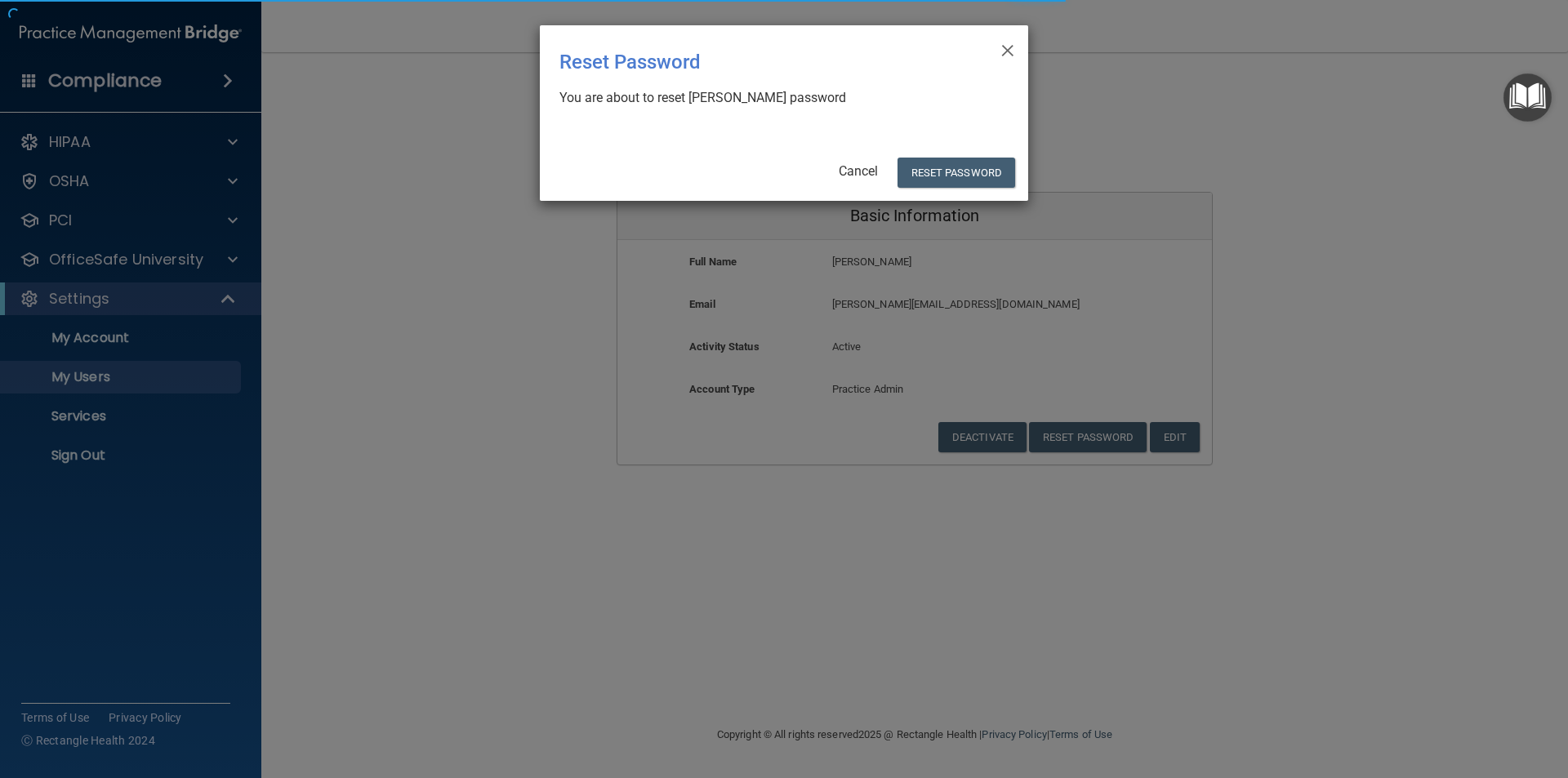
select select "20"
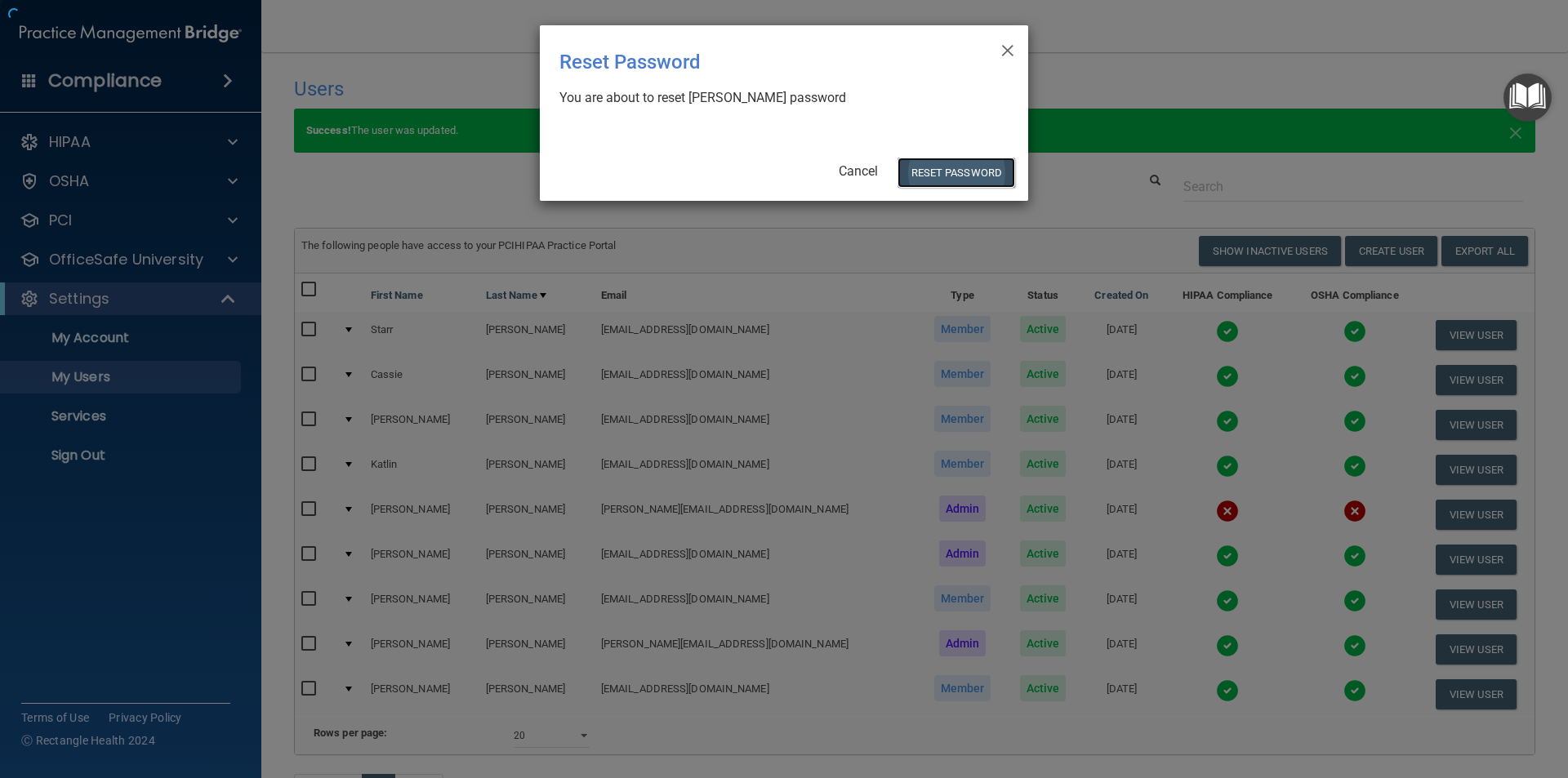
click at [965, 169] on button "Reset Password" at bounding box center [956, 172] width 117 height 30
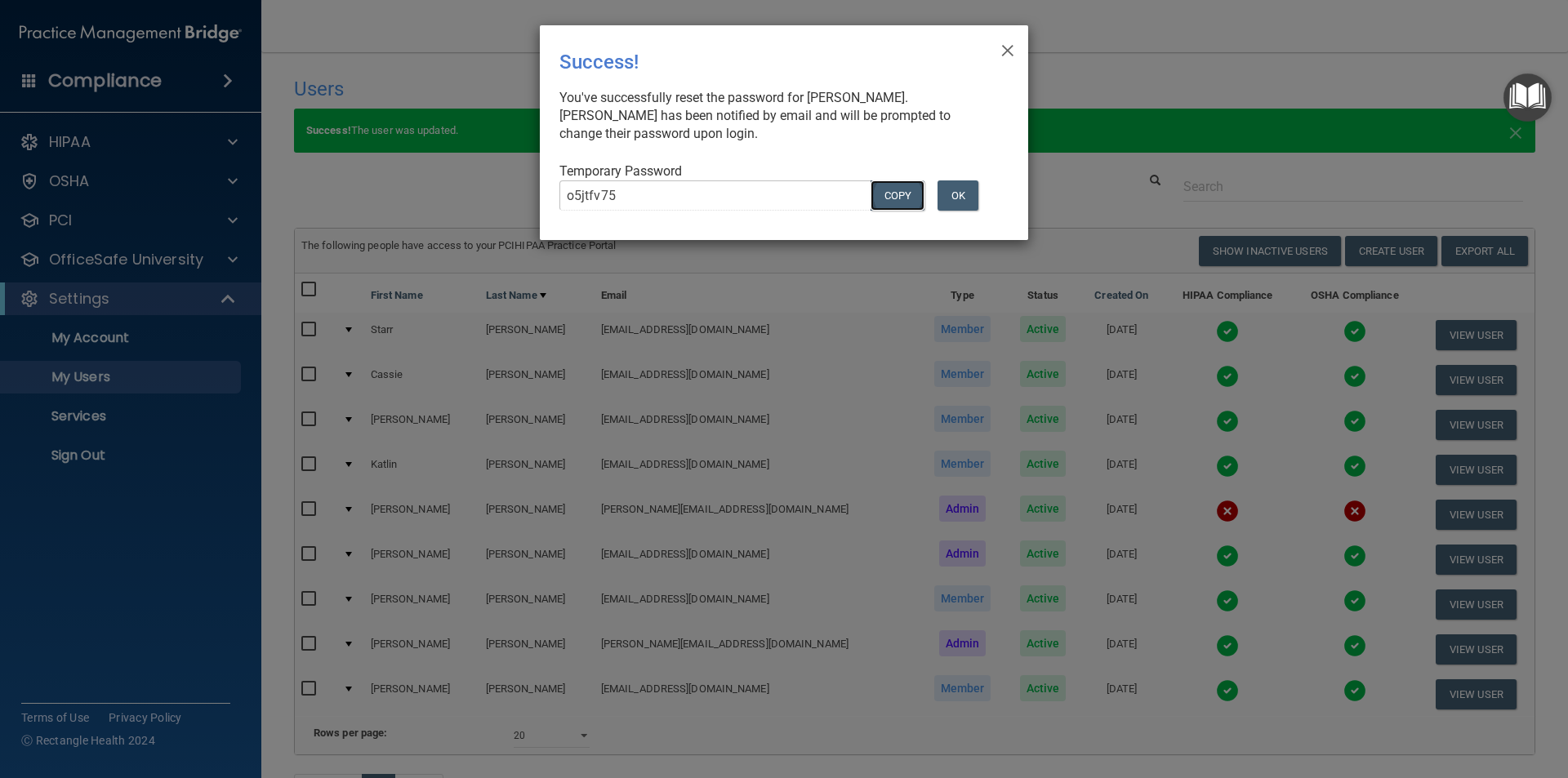
click at [882, 195] on button "COPY" at bounding box center [898, 196] width 54 height 30
click at [1005, 49] on span "×" at bounding box center [1008, 48] width 15 height 33
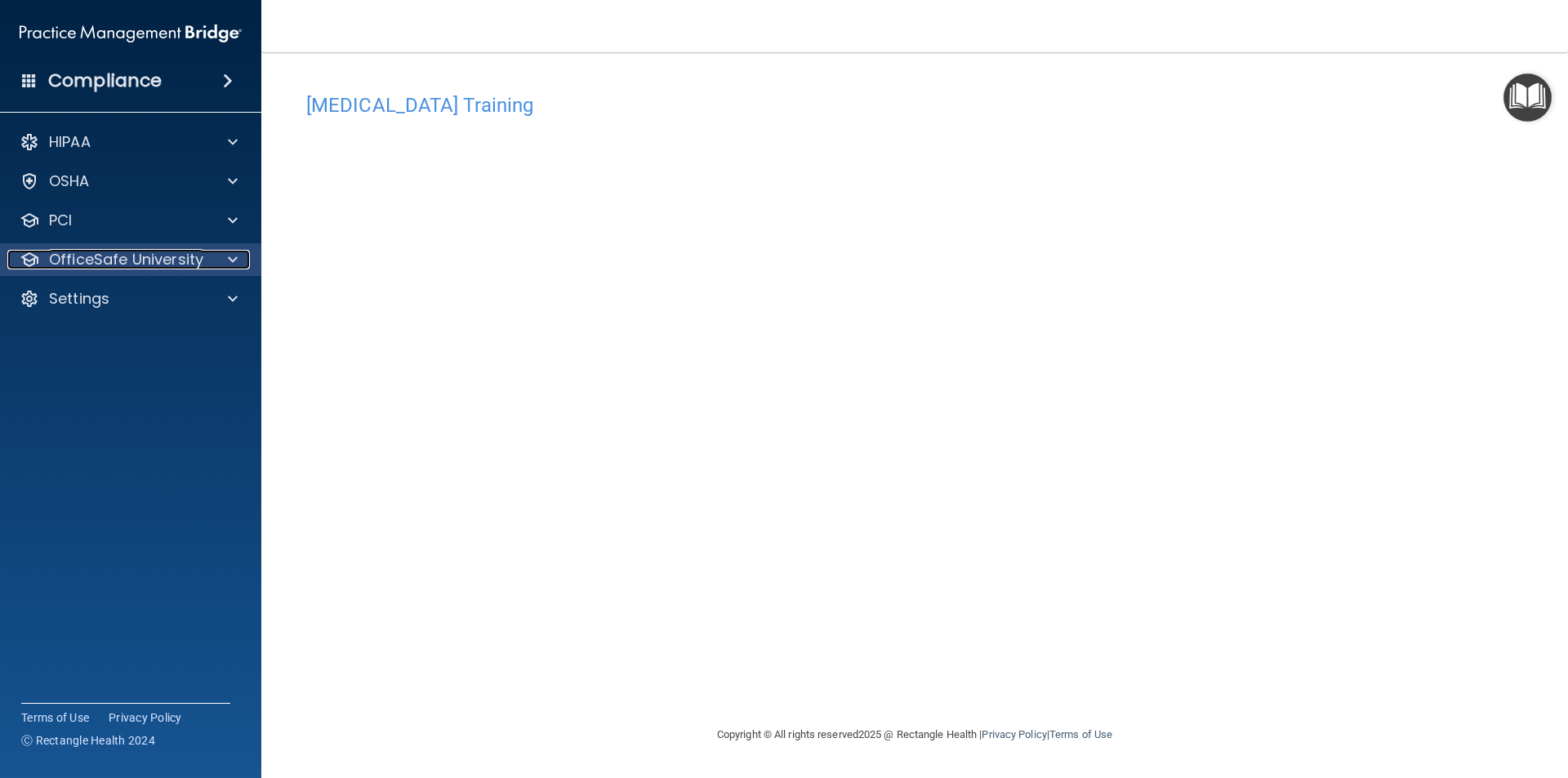
click at [121, 256] on p "OfficeSafe University" at bounding box center [127, 259] width 155 height 20
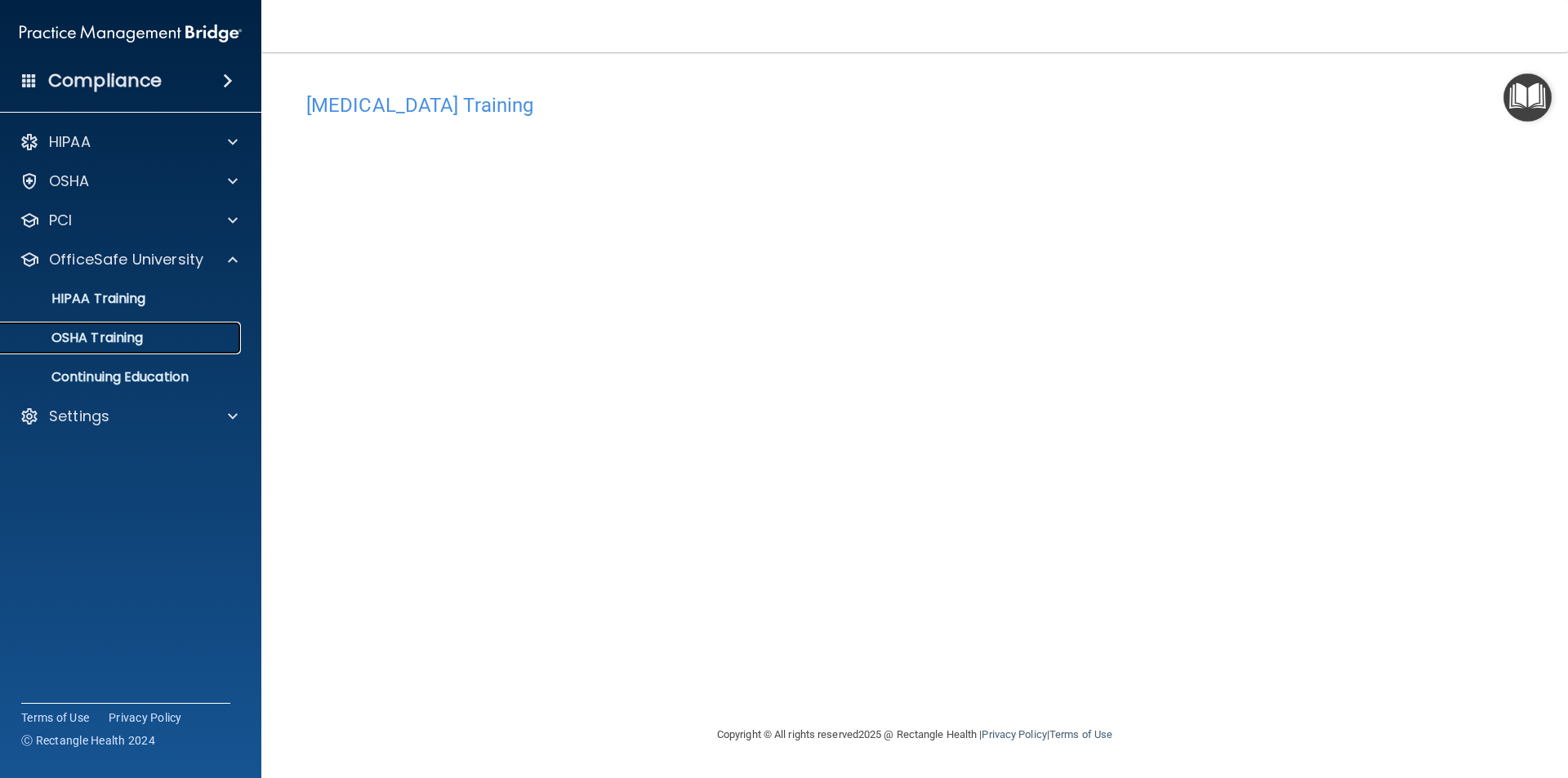
click at [113, 339] on p "OSHA Training" at bounding box center [76, 338] width 132 height 17
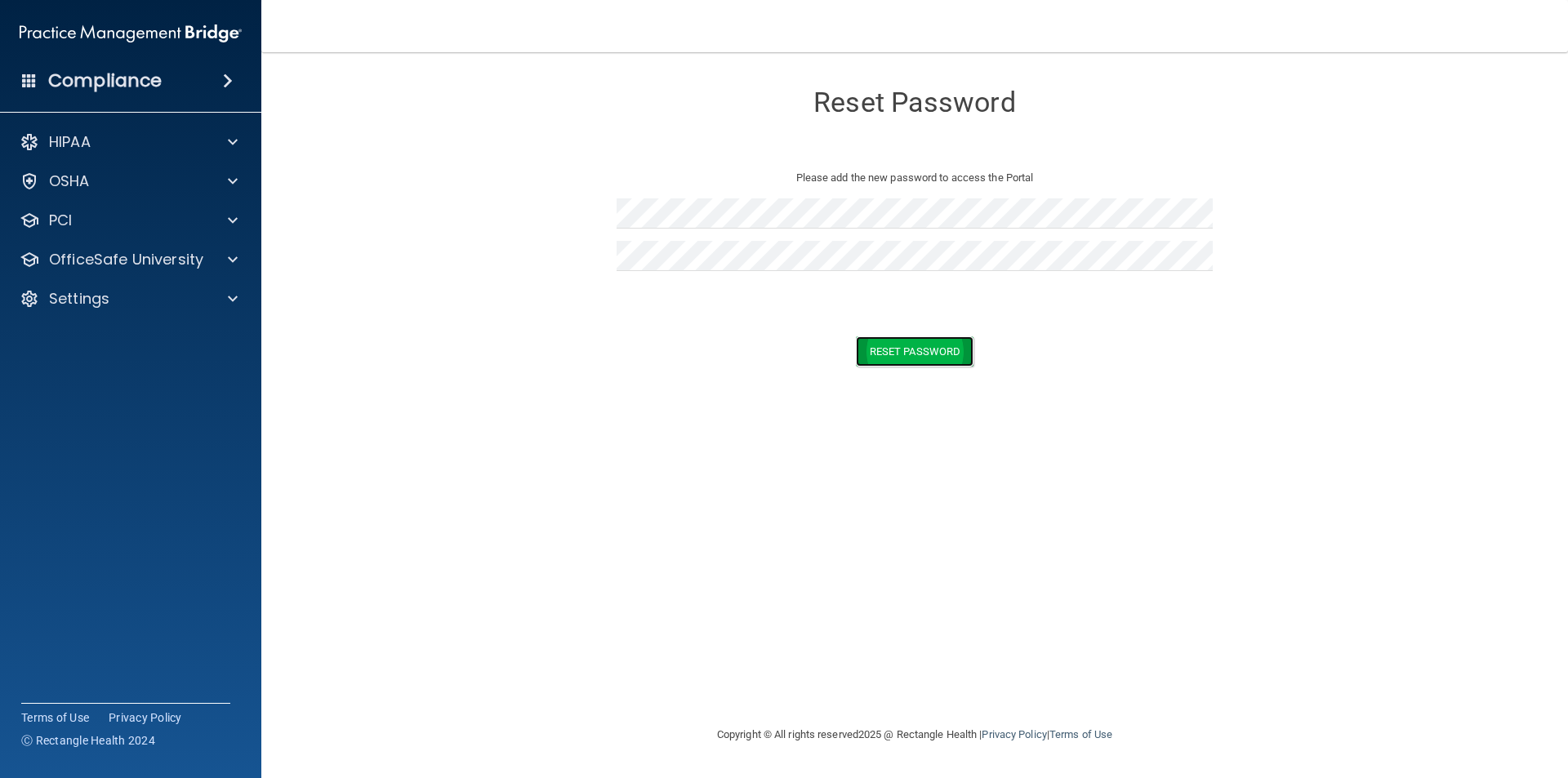
click at [923, 345] on button "Reset Password" at bounding box center [915, 351] width 117 height 30
